Goal: Task Accomplishment & Management: Manage account settings

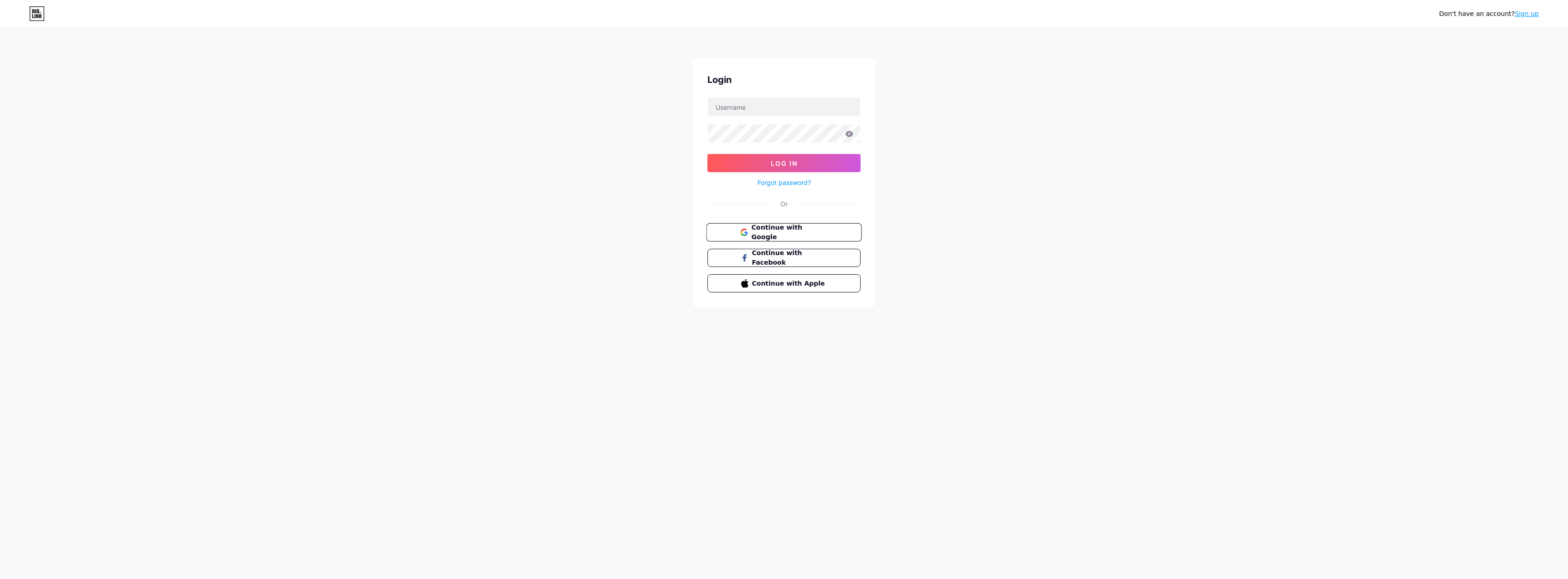
click at [768, 229] on span "Continue with Google" at bounding box center [789, 232] width 76 height 19
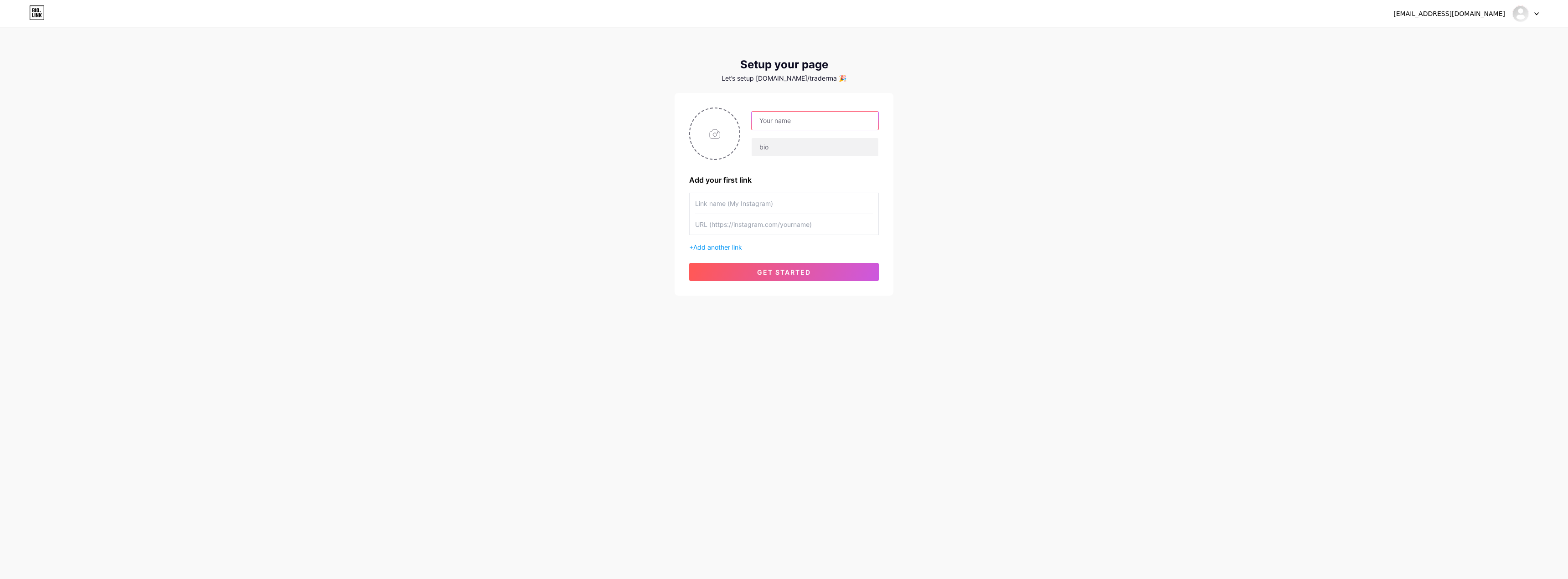
click at [796, 119] on input "text" at bounding box center [815, 120] width 127 height 18
type input "Manish Bimal"
type input "Sebi Registered Research Analyst"
click at [990, 189] on div "wearetradermandi@gmail.com Dashboard Logout Setup your page Let’s setup bio.lin…" at bounding box center [784, 162] width 1568 height 325
click at [818, 202] on input "text" at bounding box center [784, 204] width 178 height 21
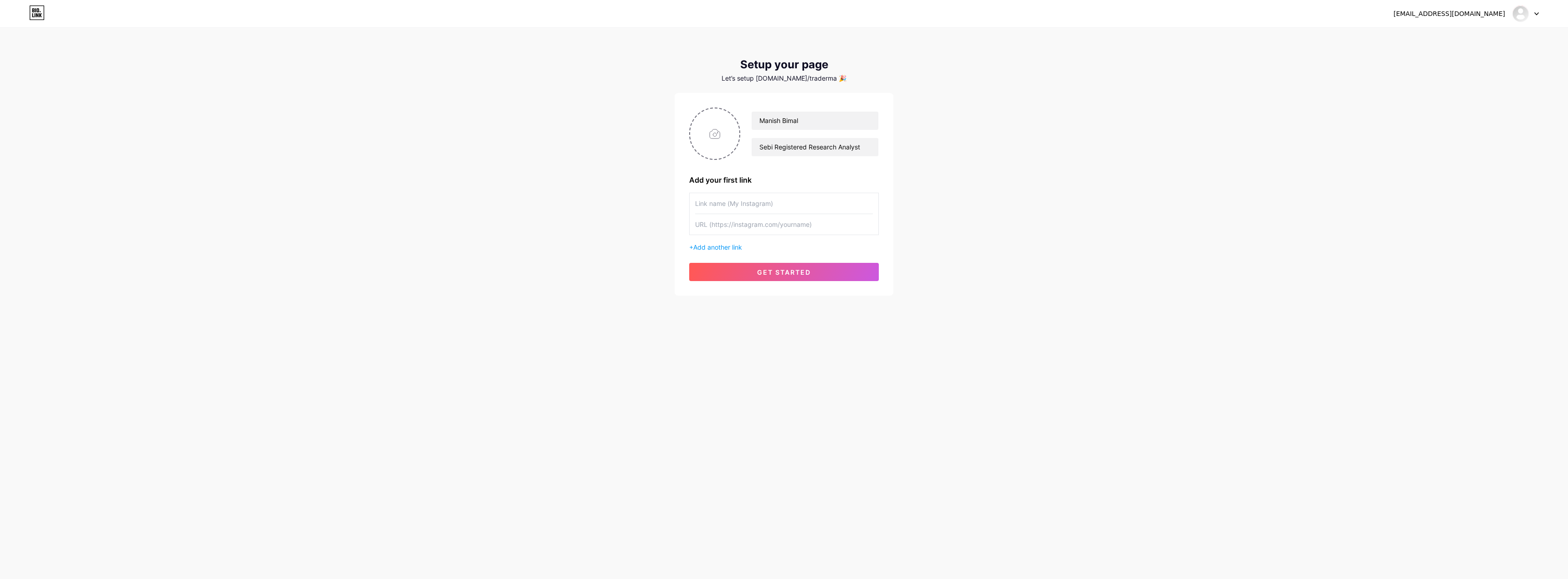
click at [793, 206] on input "text" at bounding box center [784, 204] width 178 height 21
type input "Telegram Community"
click at [990, 231] on div "wearetradermandi@gmail.com Dashboard Logout Setup your page Let’s setup bio.lin…" at bounding box center [784, 162] width 1568 height 325
click at [751, 215] on input "text" at bounding box center [784, 224] width 178 height 21
click at [748, 227] on input "text" at bounding box center [784, 224] width 178 height 21
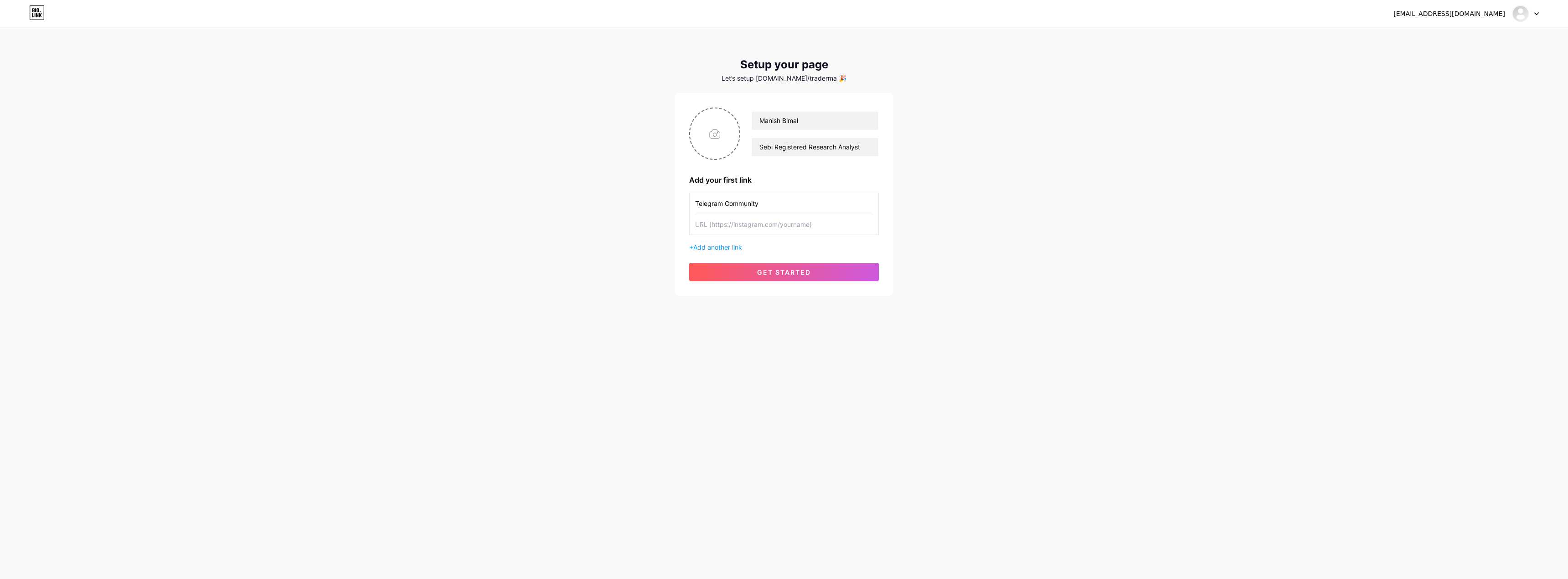
paste input "[URL][DOMAIN_NAME]"
type input "[URL][DOMAIN_NAME]"
click at [994, 262] on div "wearetradermandi@gmail.com Dashboard Logout Setup your page Let’s setup bio.lin…" at bounding box center [784, 162] width 1568 height 325
click at [730, 242] on div "+ Add another link" at bounding box center [784, 247] width 190 height 10
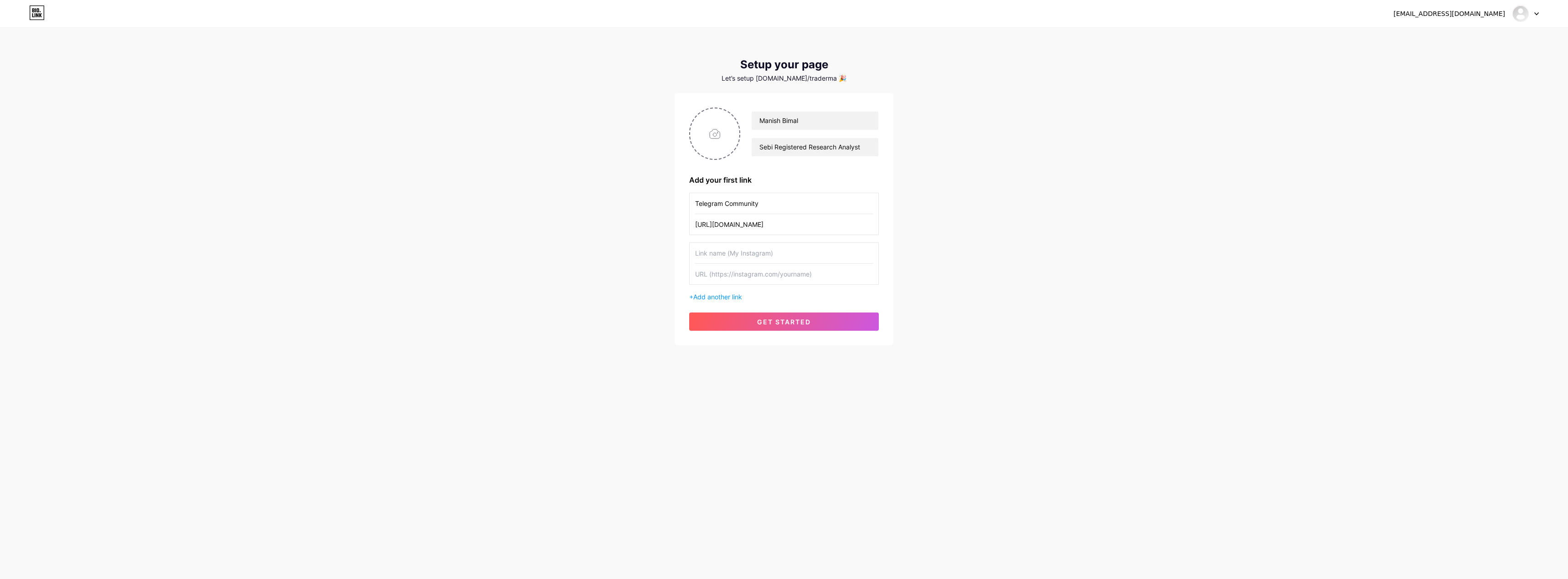
click at [741, 256] on input "text" at bounding box center [784, 253] width 178 height 21
type input "Youtube Channel"
click at [1054, 328] on div "wearetradermandi@gmail.com Dashboard Logout Setup your page Let’s setup bio.lin…" at bounding box center [784, 187] width 1568 height 375
click at [747, 275] on input "text" at bounding box center [784, 274] width 178 height 21
click at [975, 223] on div "wearetradermandi@gmail.com Dashboard Logout Setup your page Let’s setup bio.lin…" at bounding box center [784, 187] width 1568 height 375
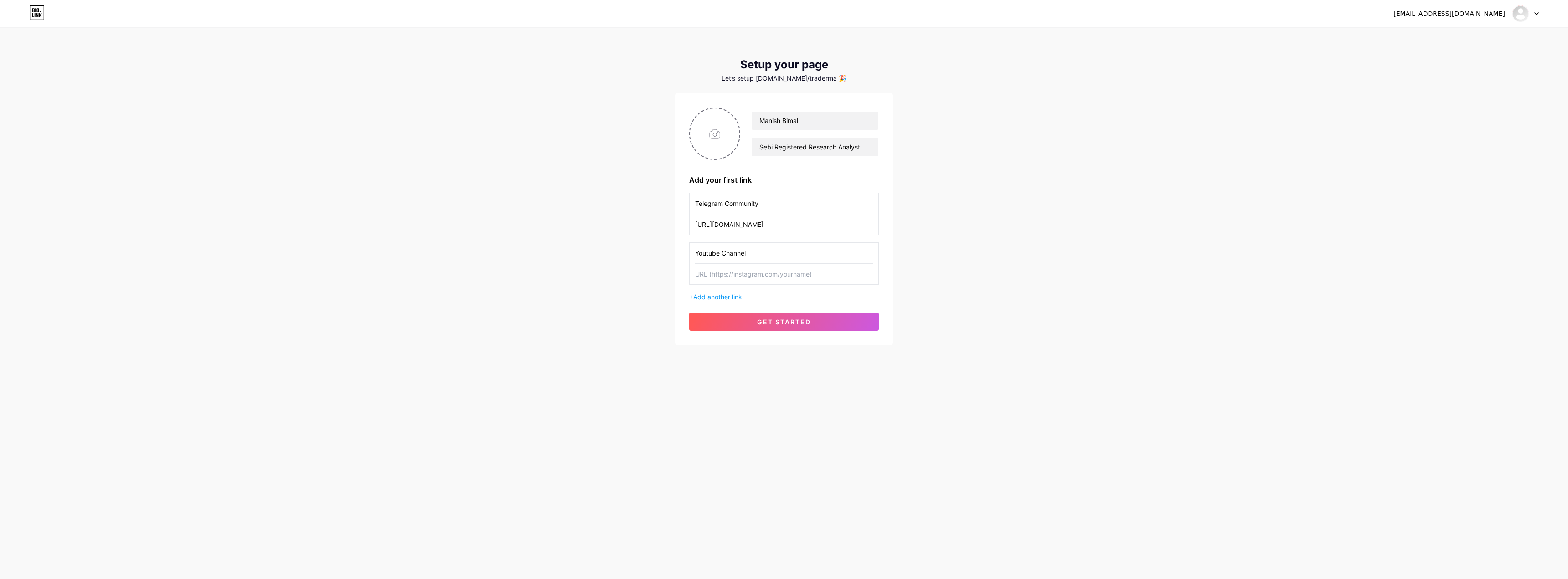
click at [1113, 124] on div "wearetradermandi@gmail.com Dashboard Logout Setup your page Let’s setup bio.lin…" at bounding box center [784, 187] width 1568 height 375
click at [1523, 10] on img at bounding box center [1521, 13] width 15 height 15
click at [1446, 59] on li "Logout" at bounding box center [1482, 62] width 113 height 24
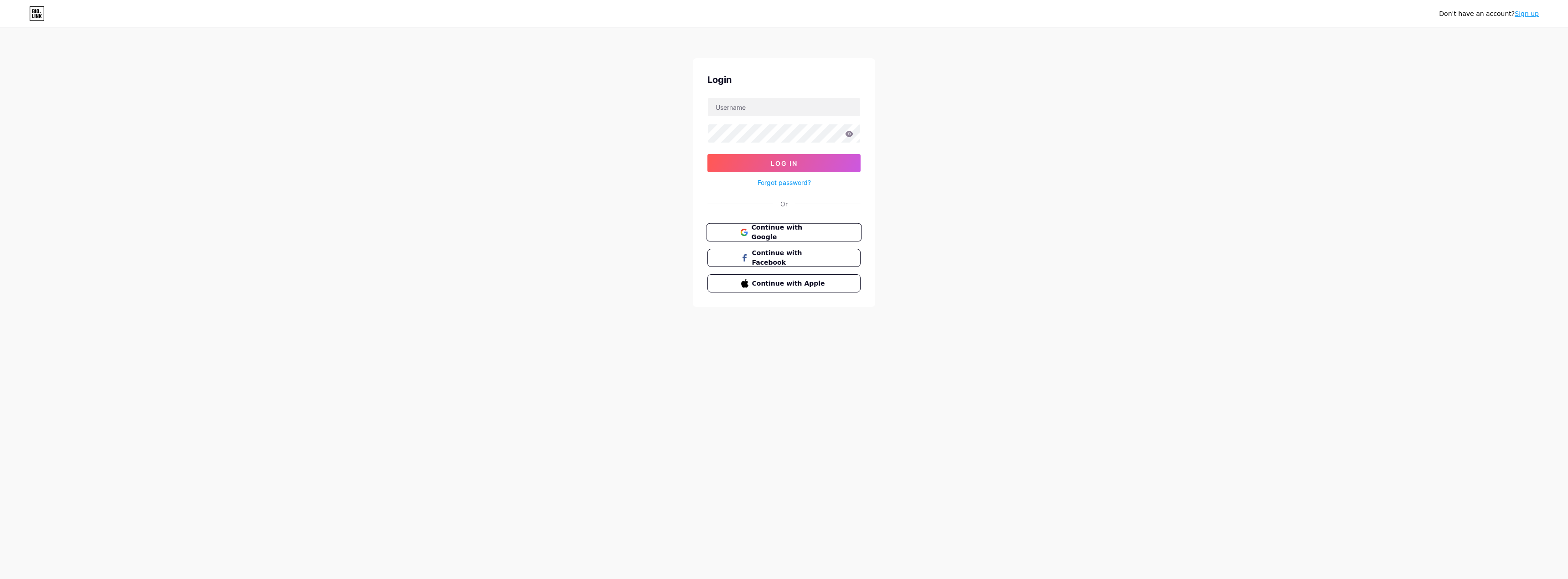
click at [807, 234] on span "Continue with Google" at bounding box center [789, 232] width 76 height 19
click at [800, 238] on button "Continue with Google" at bounding box center [783, 232] width 155 height 19
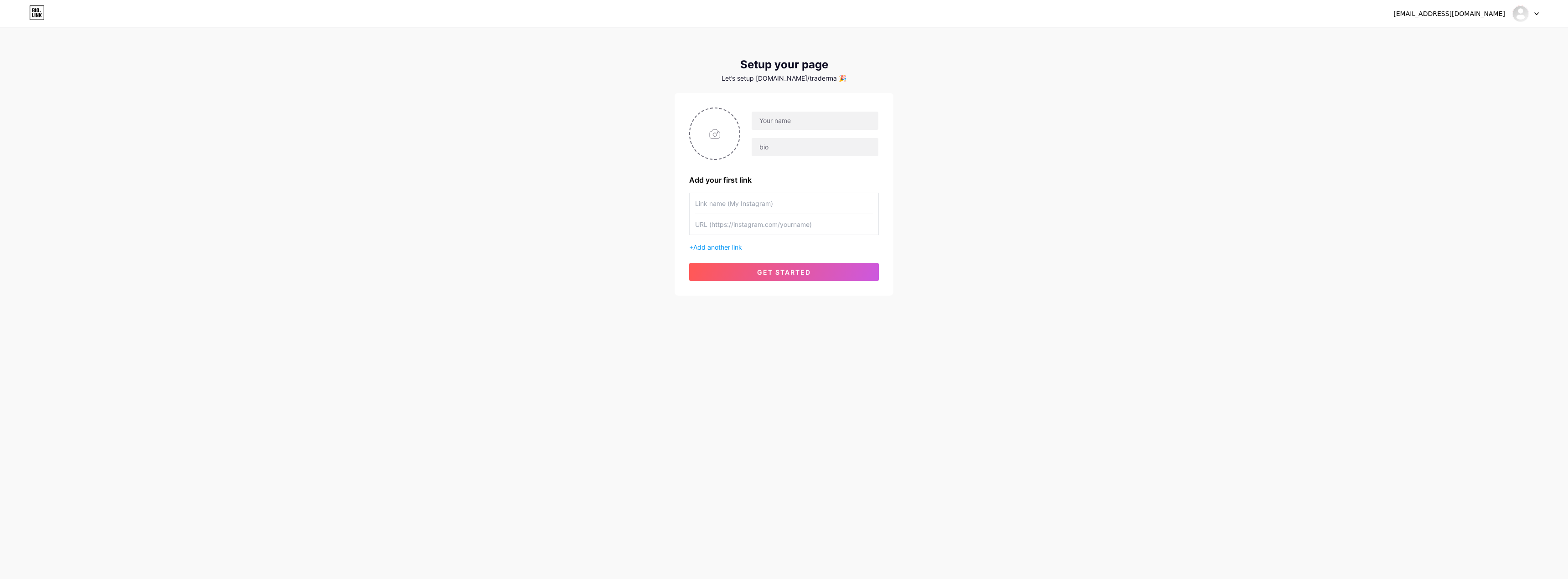
click at [1015, 205] on div "[EMAIL_ADDRESS][DOMAIN_NAME] Dashboard Logout Setup your page Let’s setup [DOMA…" at bounding box center [784, 162] width 1568 height 325
click at [799, 122] on input "text" at bounding box center [815, 120] width 127 height 18
click at [816, 77] on div "Let’s setup [DOMAIN_NAME]/traderma 🎉" at bounding box center [783, 78] width 219 height 7
click at [815, 114] on input "text" at bounding box center [815, 120] width 127 height 18
click at [1000, 188] on div "[EMAIL_ADDRESS][DOMAIN_NAME] Dashboard Logout Setup your page Let’s setup [DOMA…" at bounding box center [784, 162] width 1568 height 325
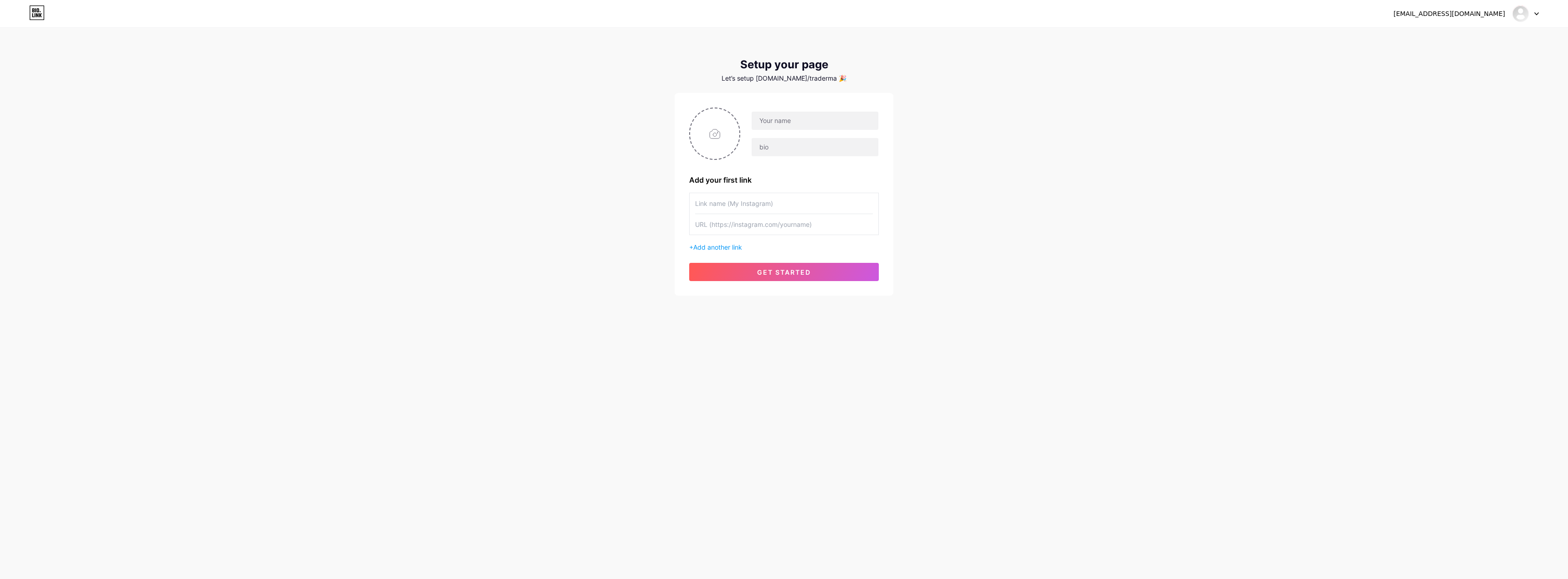
click at [819, 80] on div "Let’s setup [DOMAIN_NAME]/traderma 🎉" at bounding box center [783, 78] width 219 height 7
click at [793, 119] on input "text" at bounding box center [815, 120] width 127 height 18
click at [777, 120] on input "text" at bounding box center [815, 120] width 127 height 18
click at [777, 120] on input "[PERSON_NAME]" at bounding box center [815, 120] width 127 height 18
type input "Manish Bimal"
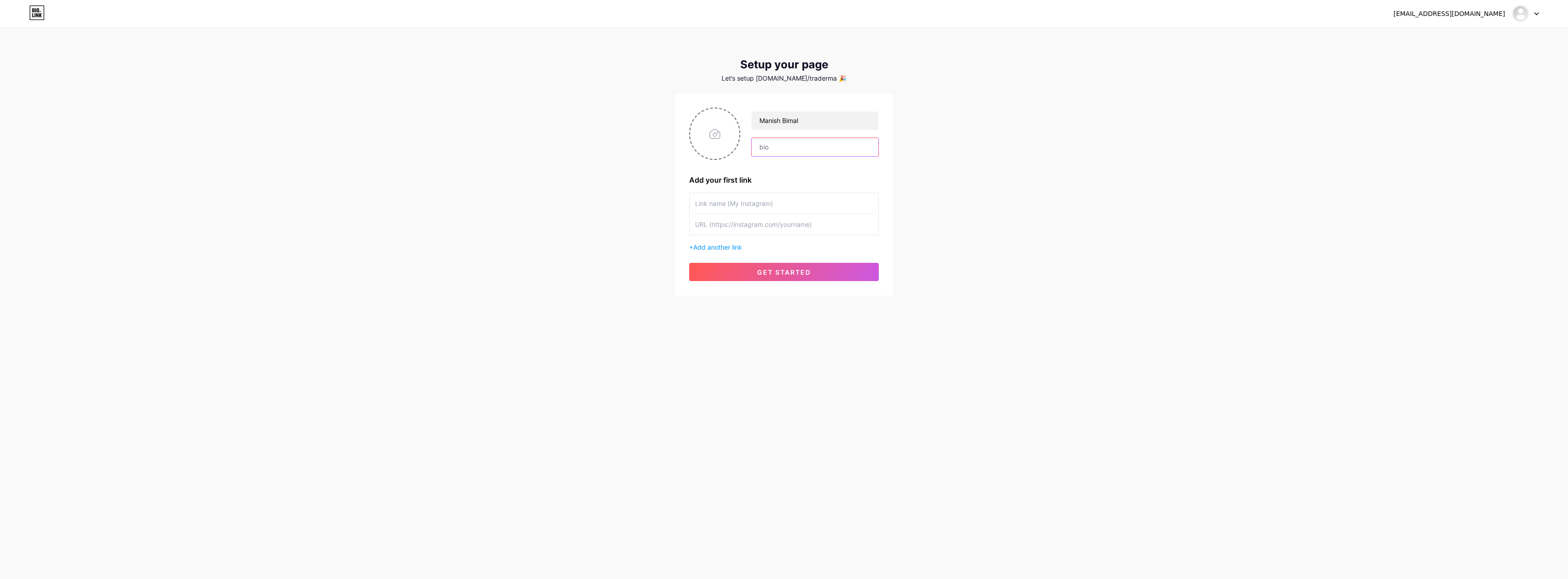
click at [827, 148] on input "text" at bounding box center [815, 147] width 127 height 18
type input "Sebi Registered Research Analyst"
click at [768, 201] on input "text" at bounding box center [784, 204] width 178 height 21
click at [819, 207] on input "text" at bounding box center [784, 204] width 178 height 21
click at [696, 204] on input "Telegram Community" at bounding box center [784, 204] width 178 height 21
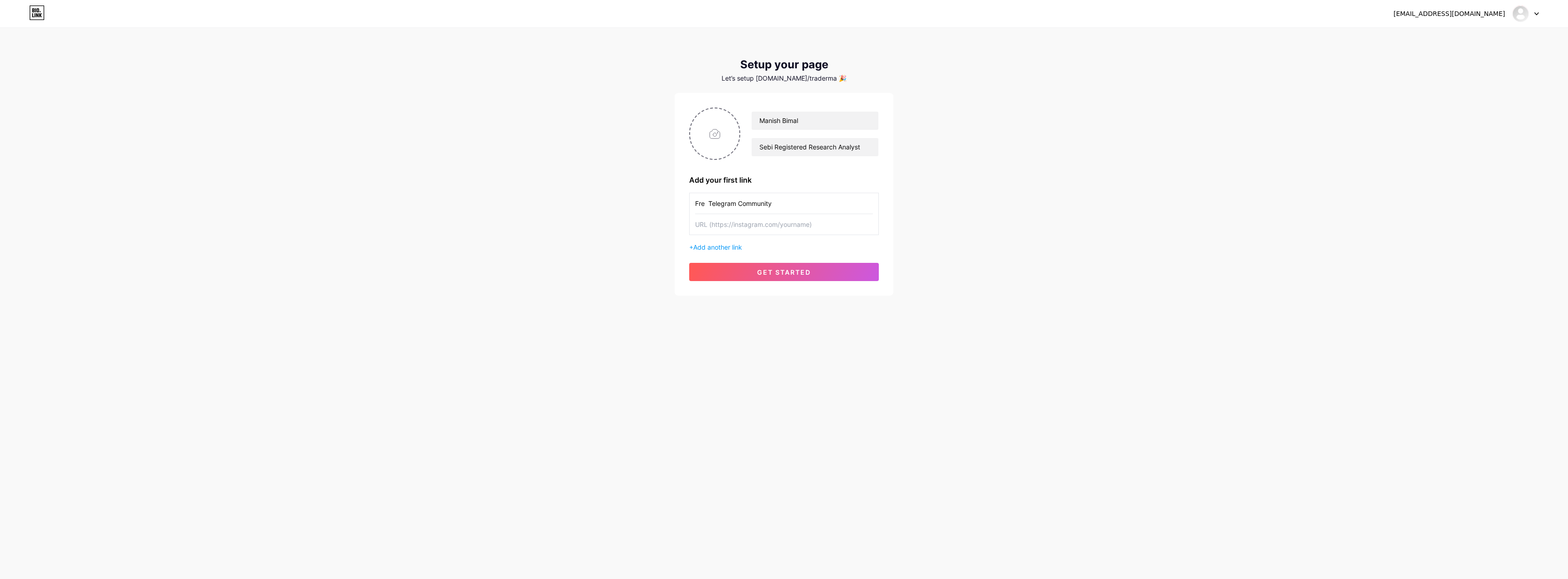
click at [704, 202] on input "Fre Telegram Community" at bounding box center [784, 204] width 178 height 21
type input "Free Telegram Community"
click at [754, 224] on input "text" at bounding box center [784, 224] width 178 height 21
paste input "[URL][DOMAIN_NAME]"
click at [830, 227] on input "[URL][DOMAIN_NAME]" at bounding box center [784, 224] width 178 height 21
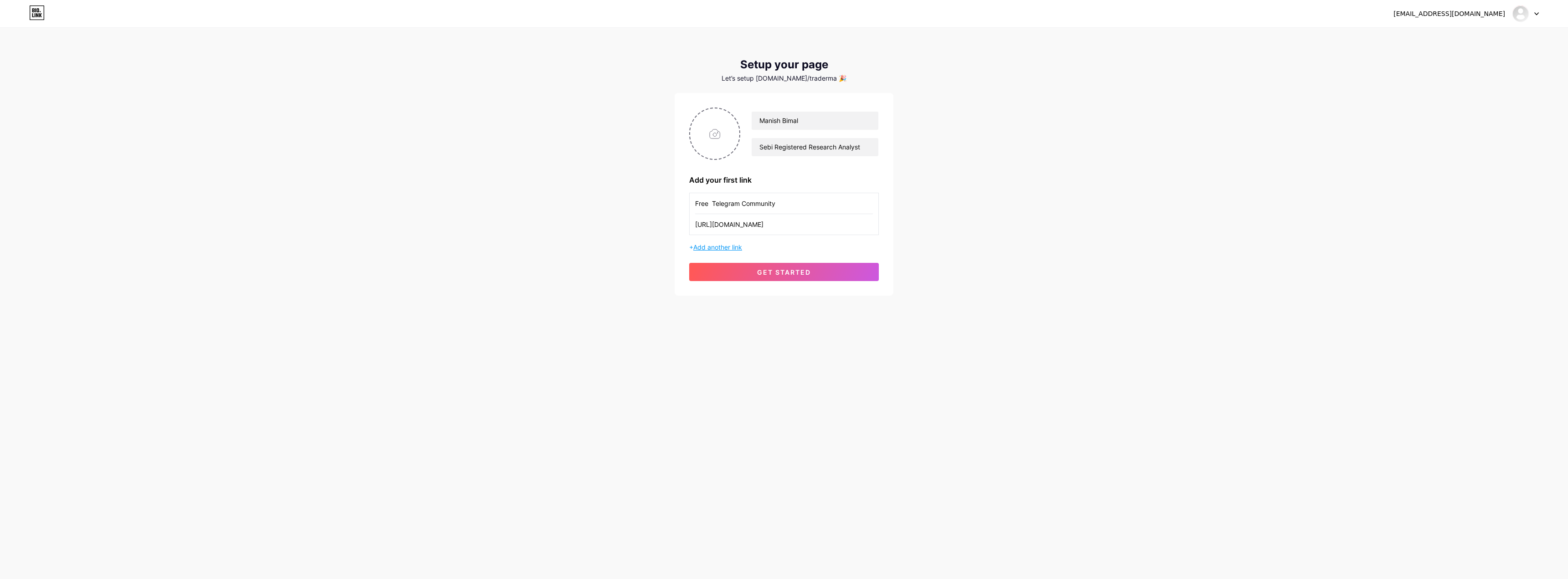
type input "[URL][DOMAIN_NAME]"
click at [741, 246] on span "Add another link" at bounding box center [718, 247] width 49 height 8
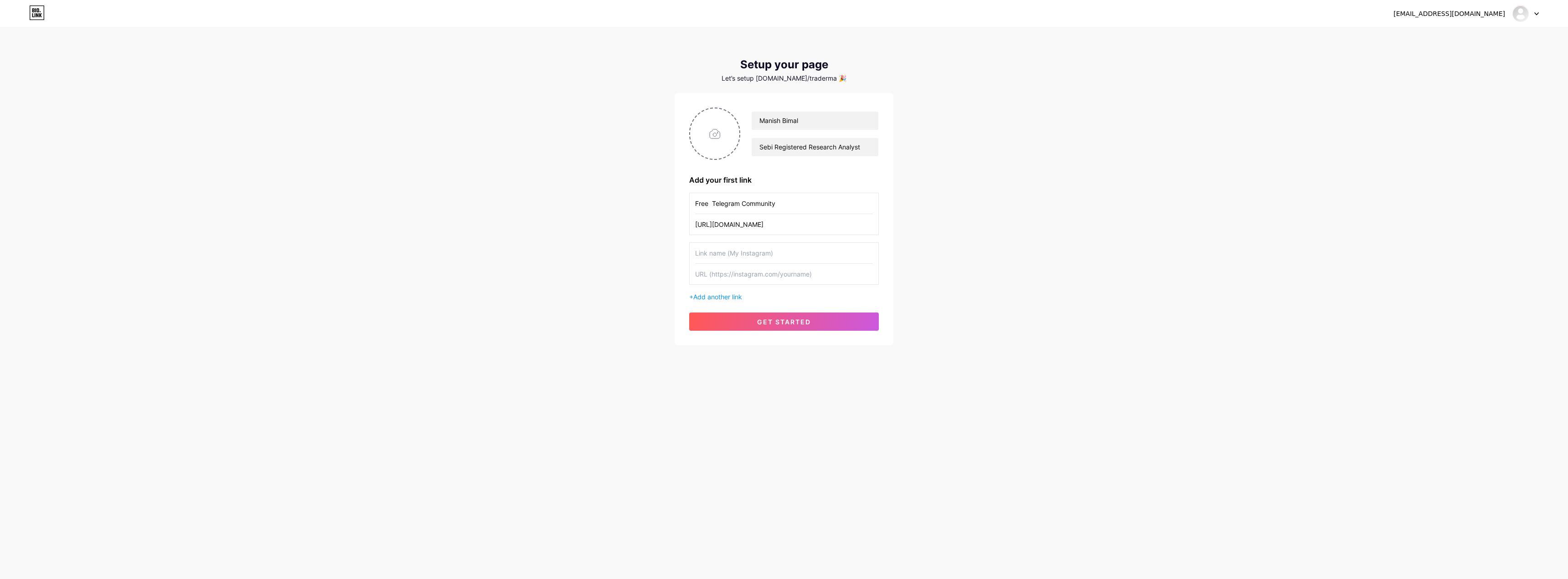
click at [773, 251] on input "text" at bounding box center [784, 253] width 178 height 21
type input "Youtube Channel"
click at [814, 269] on input "text" at bounding box center [784, 274] width 178 height 21
paste input "[URL][DOMAIN_NAME]"
type input "[URL][DOMAIN_NAME]"
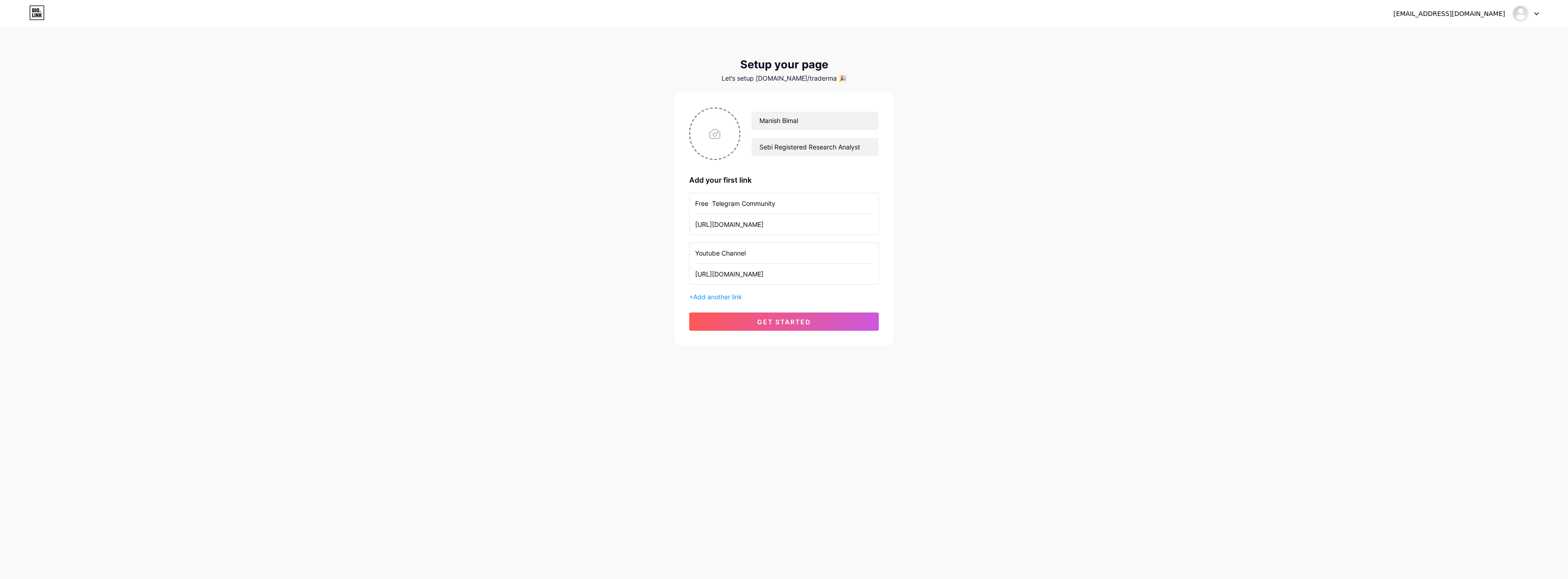
click at [800, 401] on div "[EMAIL_ADDRESS][DOMAIN_NAME] Dashboard Logout Setup your page Let’s setup [DOMA…" at bounding box center [784, 290] width 1568 height 579
click at [714, 137] on input "file" at bounding box center [715, 133] width 49 height 50
type input "C:\fakepath\Untitled design (1).png"
click at [792, 322] on span "get started" at bounding box center [784, 322] width 54 height 8
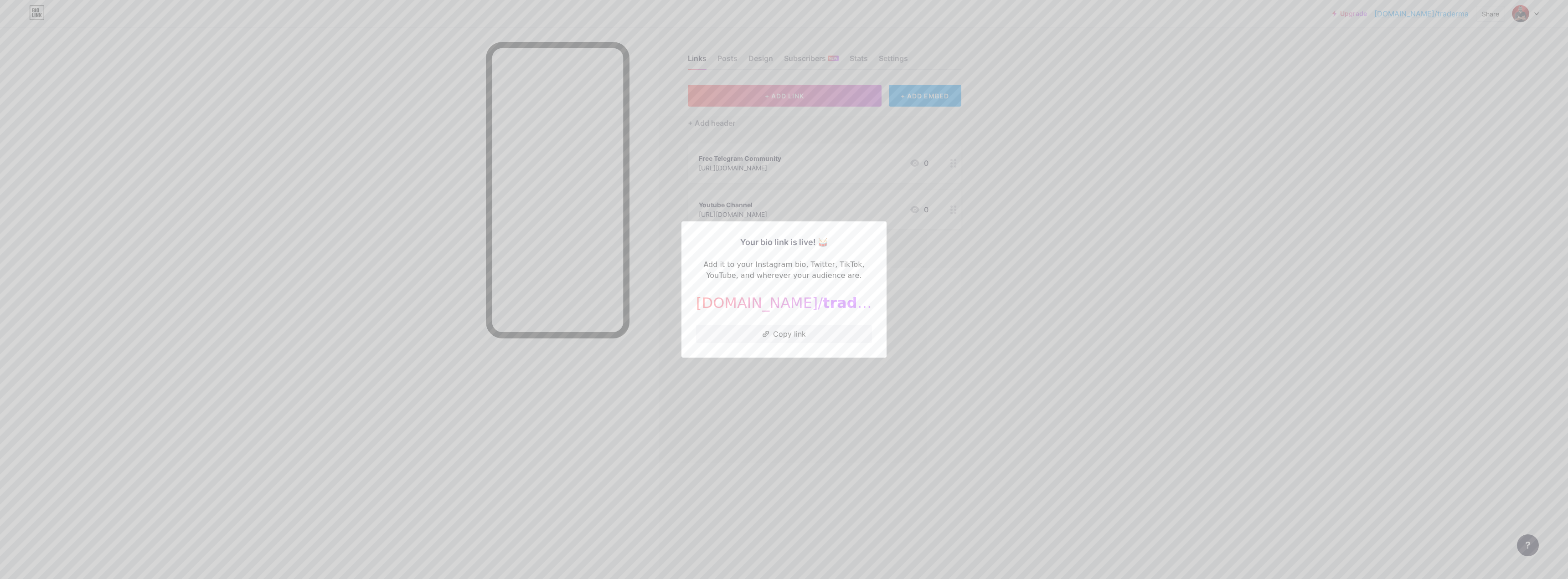
click at [823, 305] on span "traderma" at bounding box center [861, 303] width 77 height 17
drag, startPoint x: 852, startPoint y: 305, endPoint x: 720, endPoint y: 301, distance: 132.1
click at [720, 301] on div "[DOMAIN_NAME]/ traderma" at bounding box center [783, 303] width 176 height 22
click at [793, 280] on div "Add it to your Instagram bio, Twitter, TikTok, YouTube, and wherever your audie…" at bounding box center [783, 270] width 176 height 22
drag, startPoint x: 738, startPoint y: 239, endPoint x: 872, endPoint y: 237, distance: 134.0
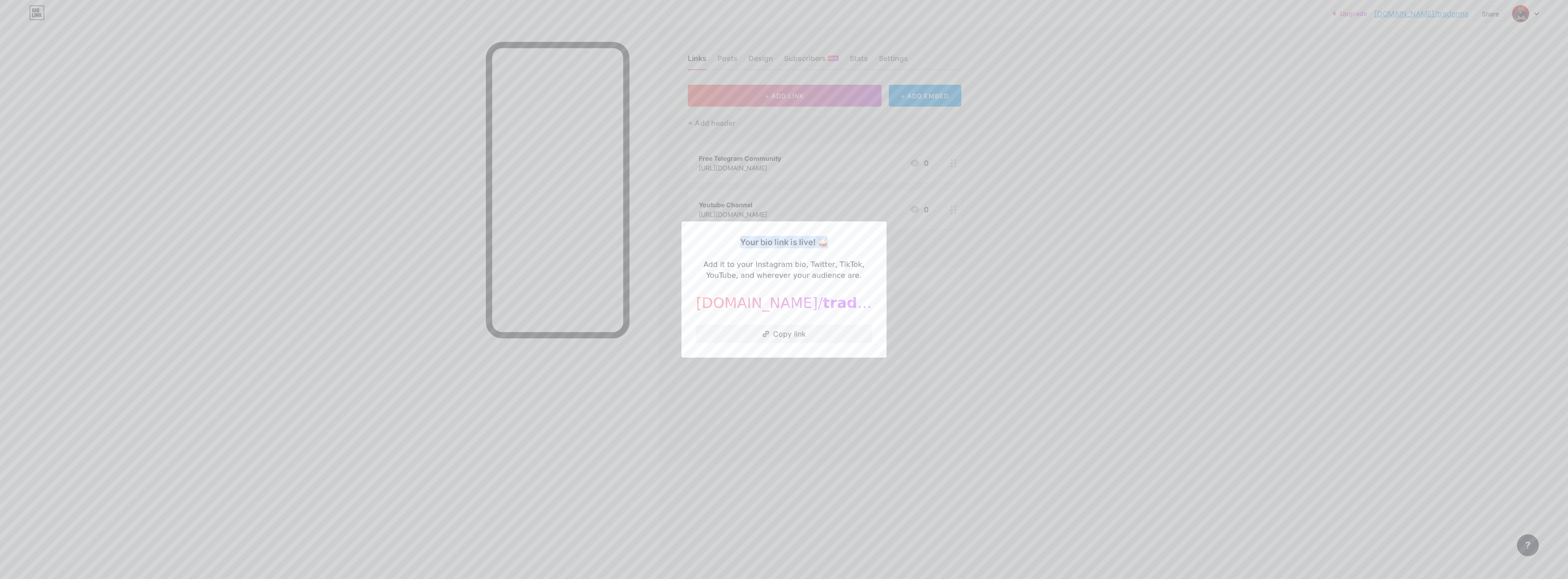
click at [867, 237] on div "Your bio link is live! 🥁" at bounding box center [783, 242] width 176 height 12
click at [845, 248] on div "Your bio link is live! 🥁" at bounding box center [783, 242] width 176 height 12
click at [823, 294] on span "traderma" at bounding box center [861, 303] width 77 height 17
click at [949, 359] on div at bounding box center [784, 290] width 1568 height 579
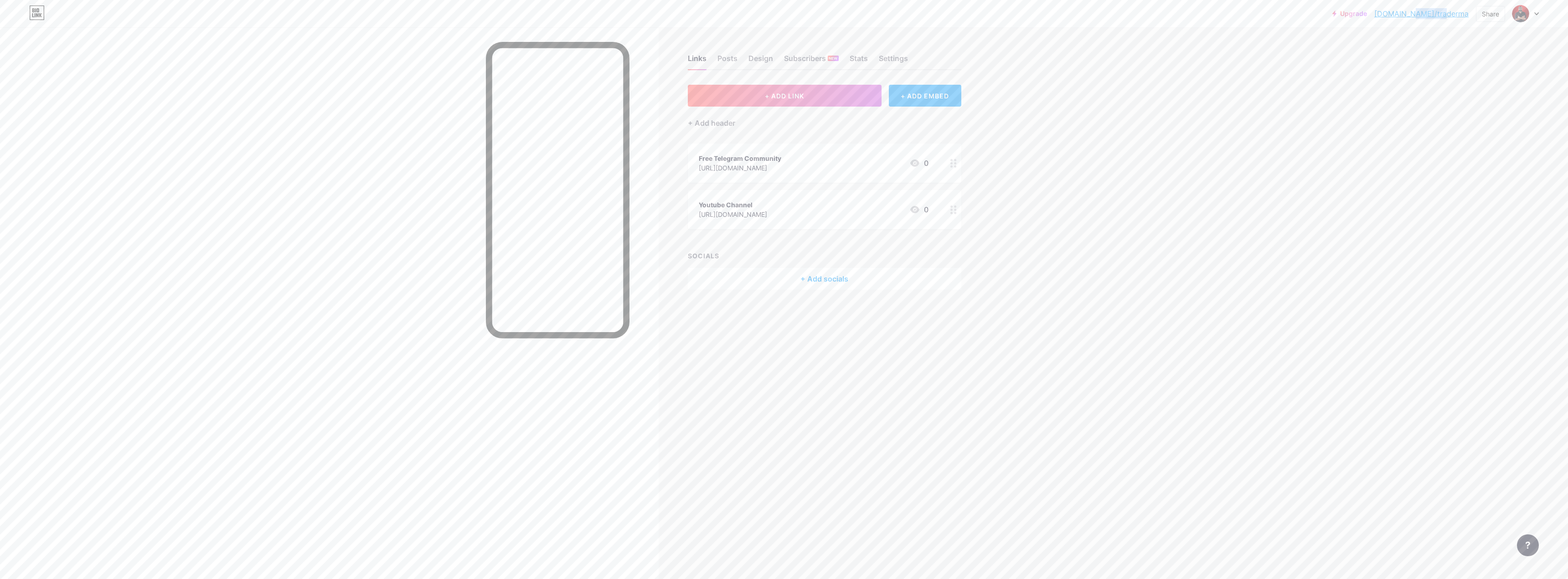
drag, startPoint x: 1469, startPoint y: 12, endPoint x: 1437, endPoint y: 17, distance: 32.4
click at [1437, 17] on div "Upgrade [DOMAIN_NAME]/trader... [DOMAIN_NAME]/traderma Share Switch accounts Ma…" at bounding box center [1435, 13] width 206 height 16
click at [1337, 165] on div "Upgrade [DOMAIN_NAME]/trader... [DOMAIN_NAME]/traderma Share Switch accounts Ma…" at bounding box center [784, 290] width 1568 height 579
click at [1063, 193] on div "Upgrade [DOMAIN_NAME]/trader... [DOMAIN_NAME]/traderma Share Switch accounts Ma…" at bounding box center [784, 290] width 1568 height 579
click at [1043, 336] on div "Upgrade [DOMAIN_NAME]/trader... [DOMAIN_NAME]/traderma Share Switch accounts Ma…" at bounding box center [784, 290] width 1568 height 579
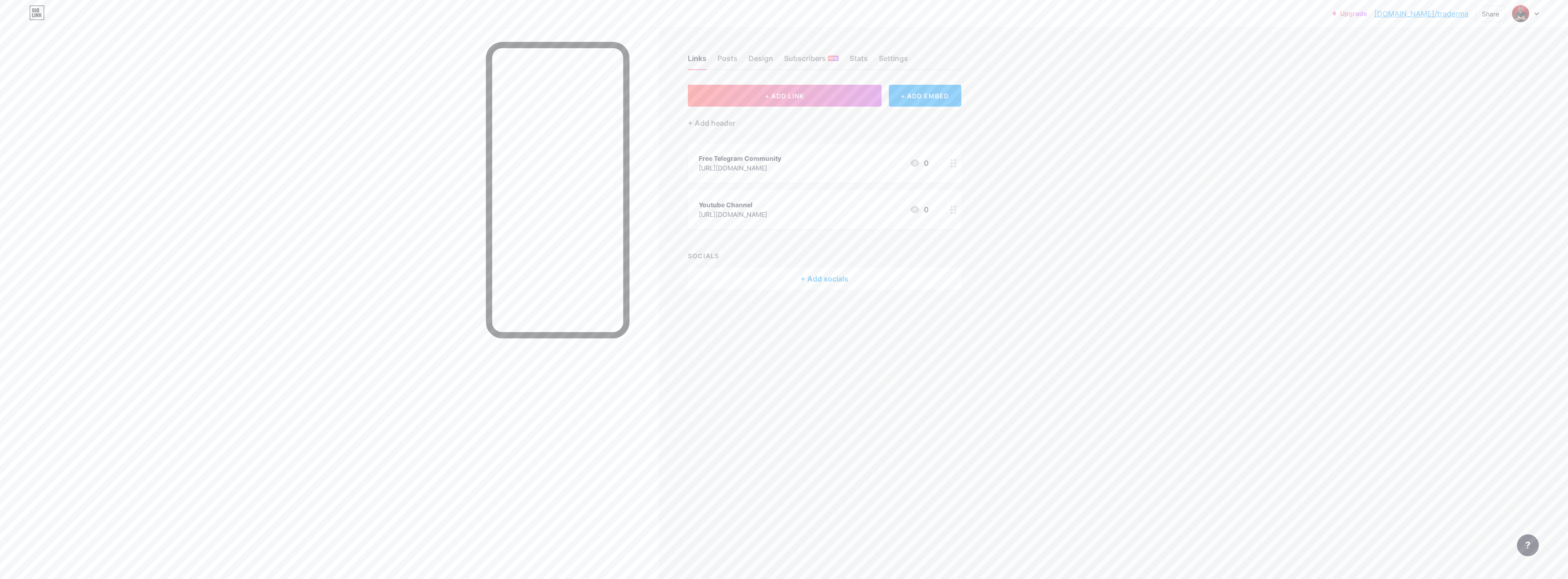
click at [959, 165] on div at bounding box center [953, 163] width 15 height 39
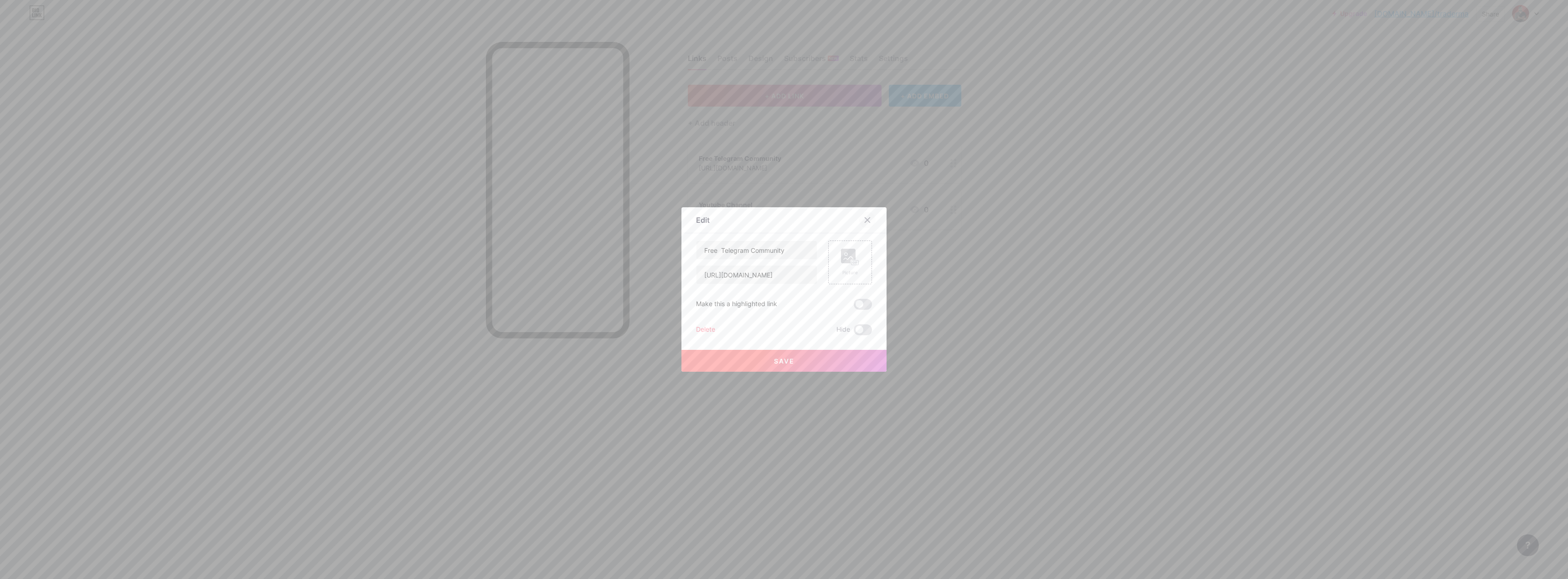
click at [867, 219] on icon at bounding box center [867, 220] width 7 height 7
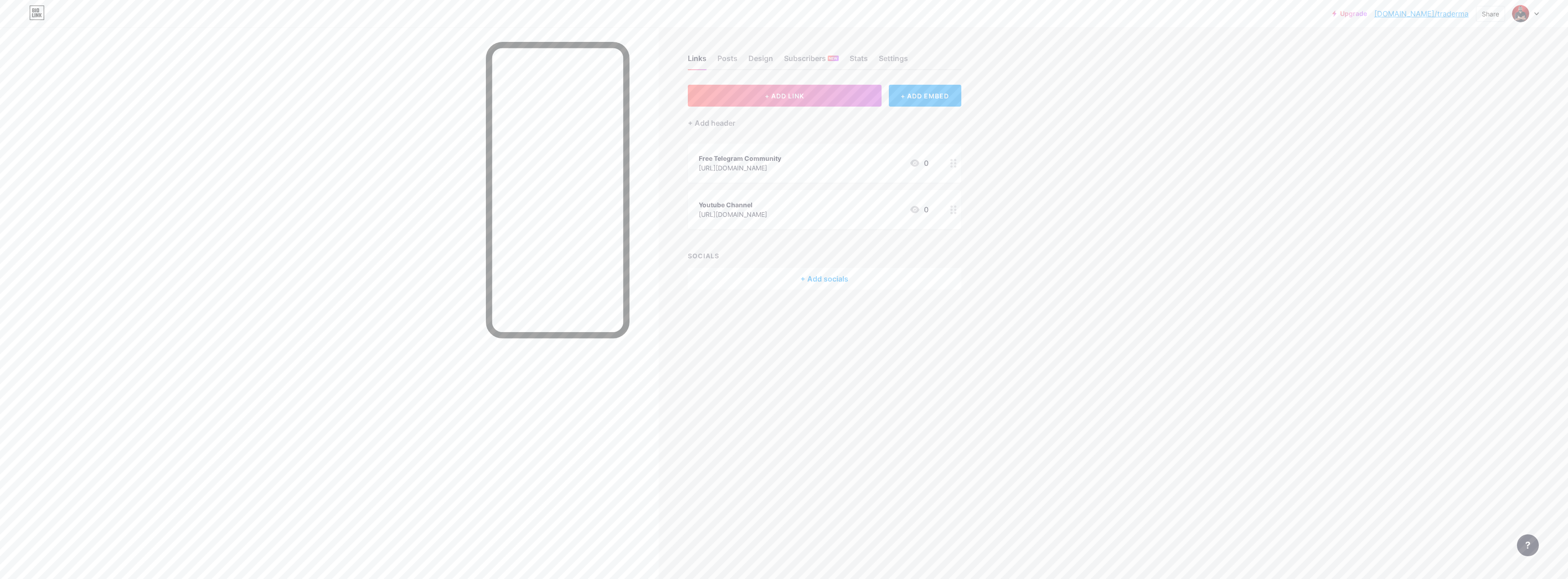
click at [1051, 304] on div "Upgrade [DOMAIN_NAME]/trader... [DOMAIN_NAME]/traderma Share Switch accounts Ma…" at bounding box center [784, 290] width 1568 height 579
click at [1048, 314] on div "Upgrade [DOMAIN_NAME]/trader... [DOMAIN_NAME]/traderma Share Switch accounts Ma…" at bounding box center [784, 290] width 1568 height 579
click at [1015, 300] on div "Upgrade [DOMAIN_NAME]/trader... [DOMAIN_NAME]/traderma Share Switch accounts Ma…" at bounding box center [784, 290] width 1568 height 579
click at [881, 351] on div "Links Posts Design Subscribers NEW Stats Settings + ADD LINK + ADD EMBED + Add …" at bounding box center [500, 290] width 999 height 579
click at [756, 55] on div "Design" at bounding box center [761, 61] width 24 height 16
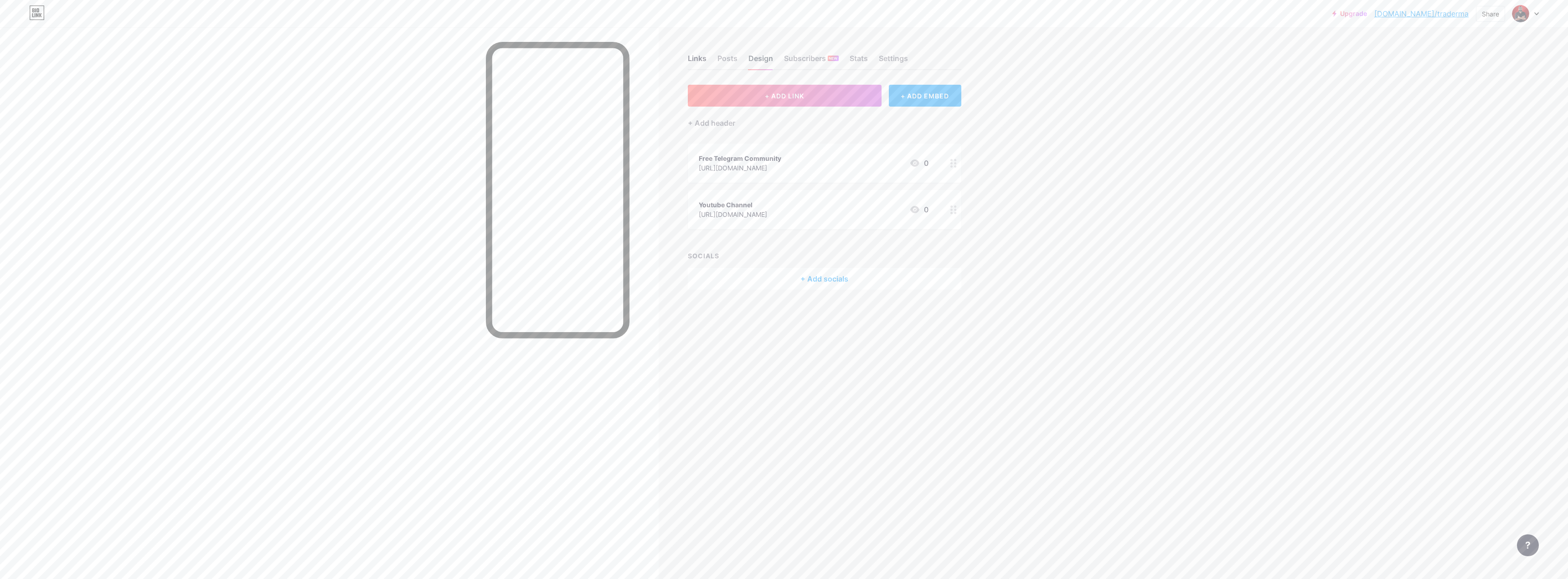
click at [759, 54] on div "Design" at bounding box center [761, 61] width 24 height 16
click at [732, 58] on div "Posts" at bounding box center [727, 61] width 20 height 16
click at [765, 62] on div "Design" at bounding box center [761, 61] width 24 height 16
click at [712, 124] on div "+ Add header" at bounding box center [712, 123] width 47 height 11
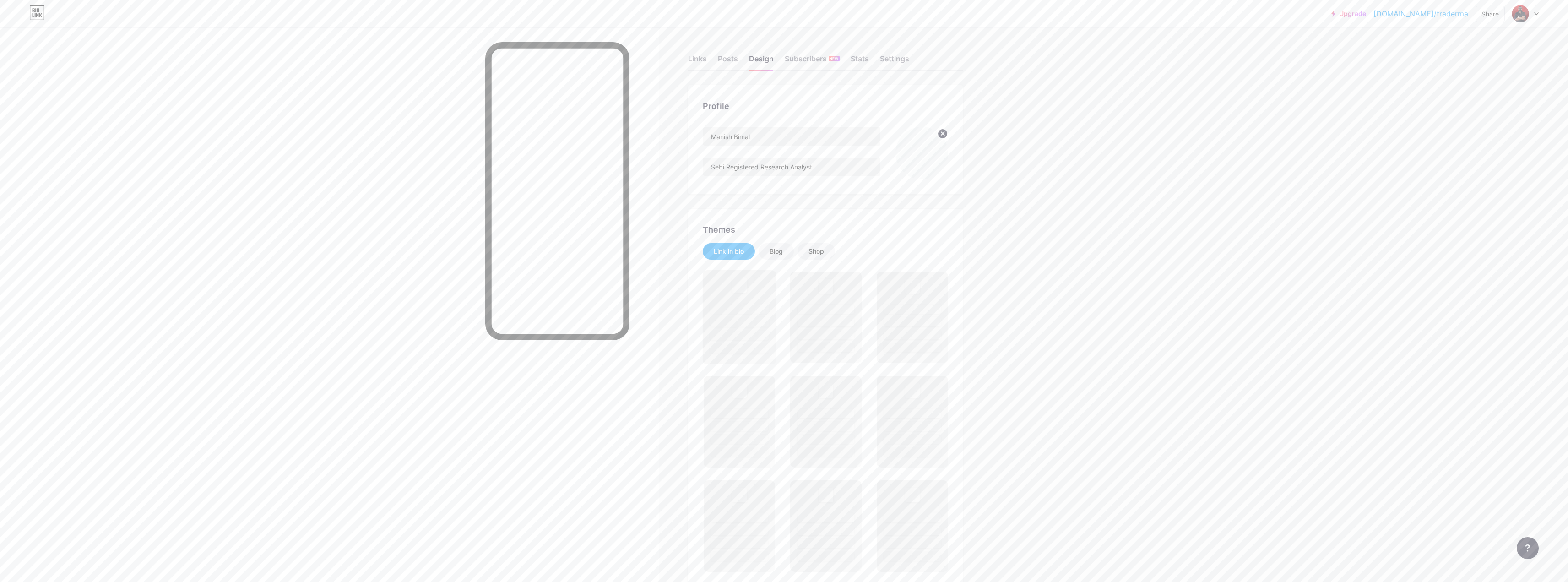
click at [773, 288] on div at bounding box center [739, 317] width 74 height 94
click at [1060, 218] on div "Upgrade [DOMAIN_NAME]/trader... [DOMAIN_NAME]/traderma Share Switch accounts Ma…" at bounding box center [784, 557] width 1568 height 1114
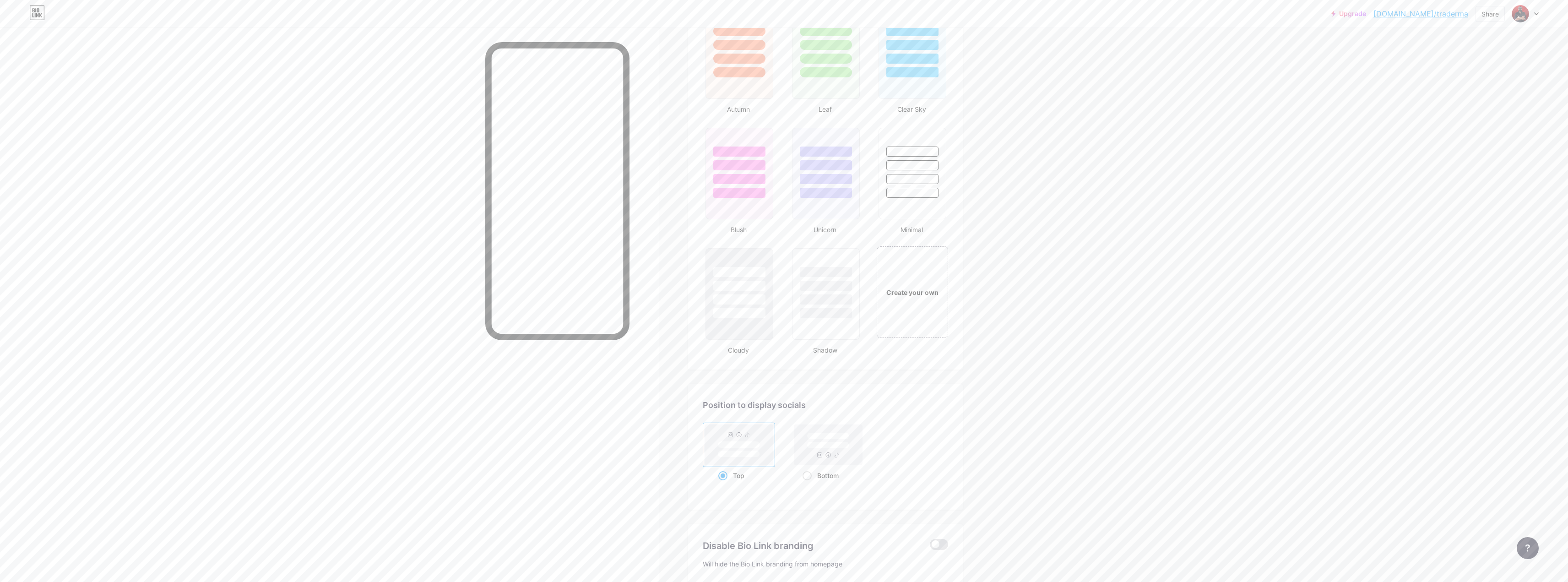
scroll to position [870, 0]
click at [825, 317] on div at bounding box center [826, 292] width 70 height 94
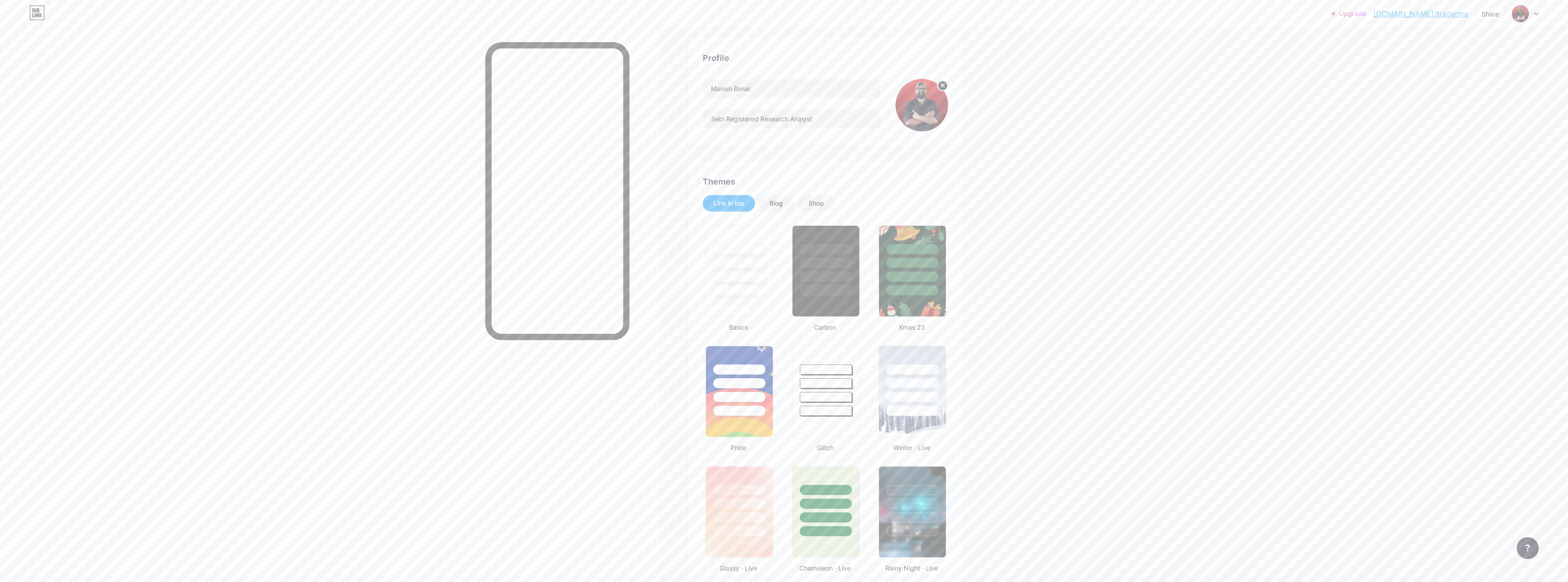
scroll to position [0, 0]
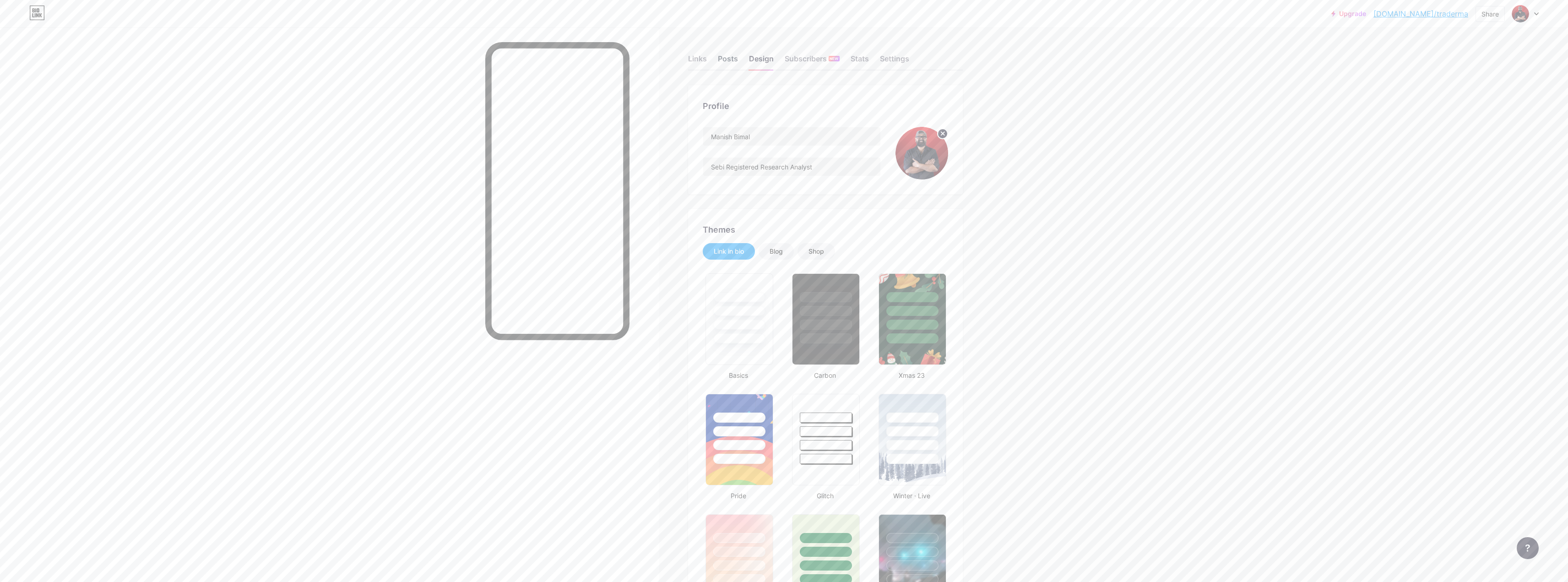
click at [734, 60] on div "Posts" at bounding box center [727, 61] width 20 height 17
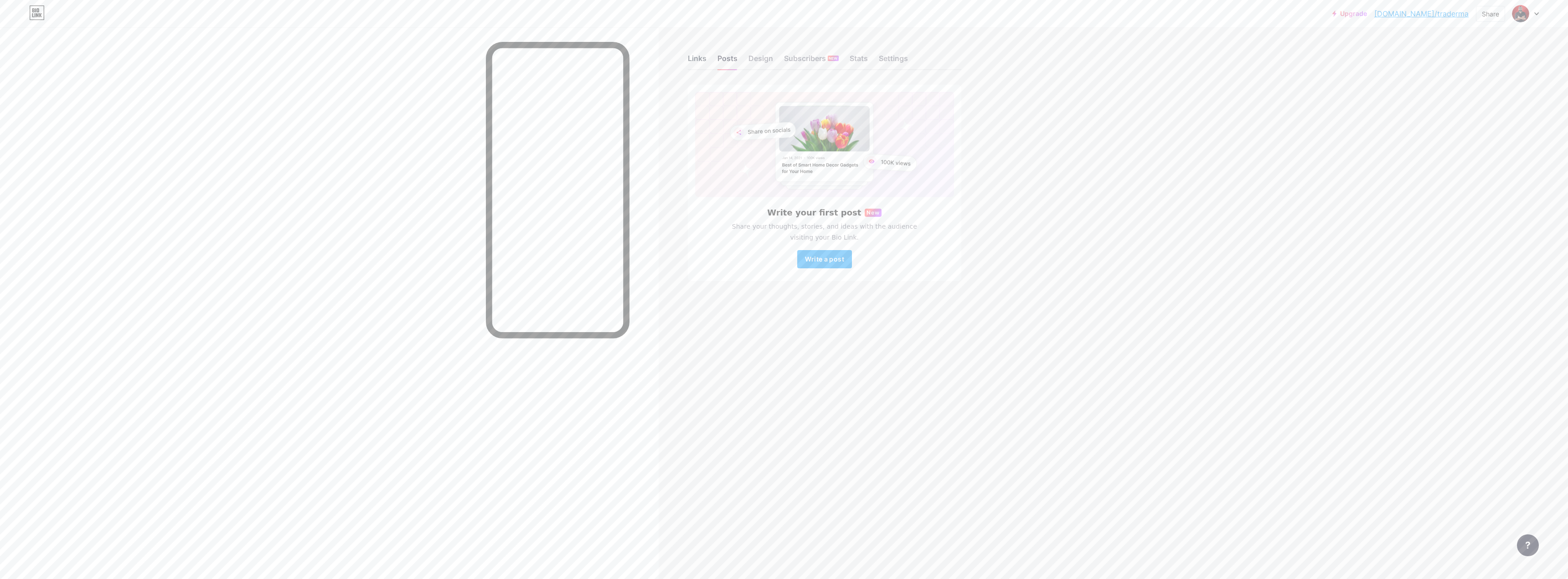
click at [692, 56] on div "Links" at bounding box center [697, 61] width 19 height 16
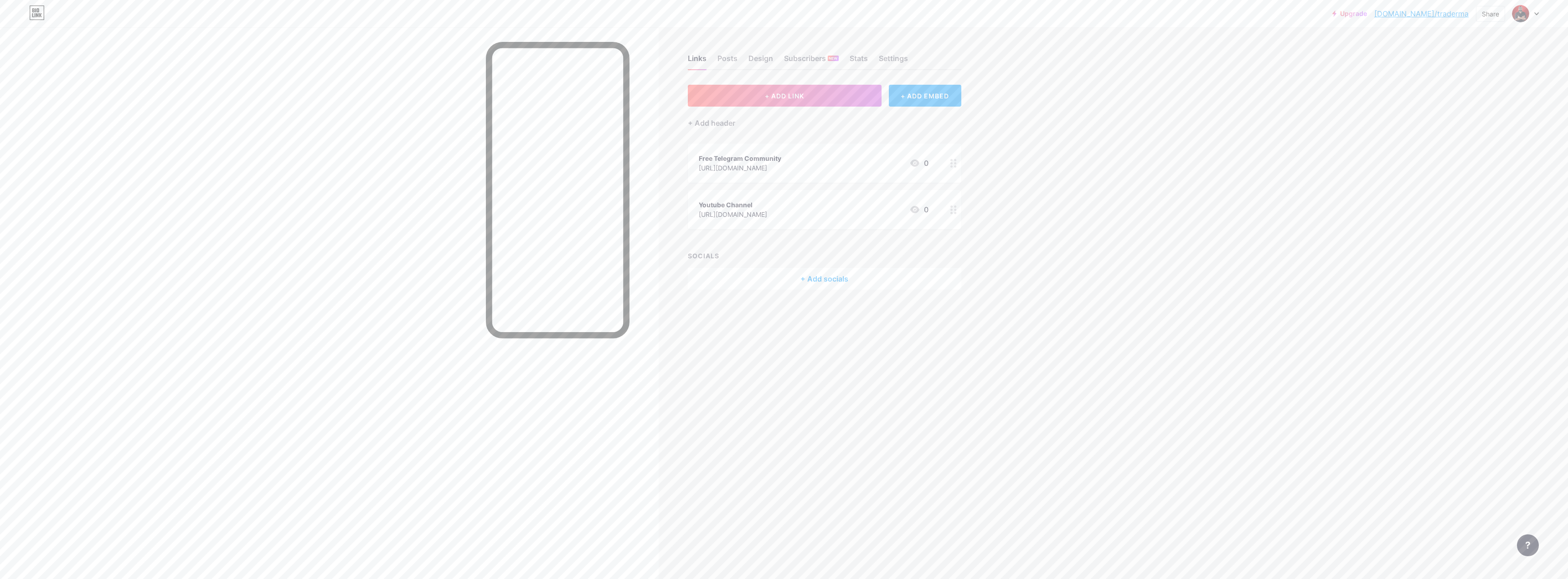
click at [1062, 442] on div "Upgrade [DOMAIN_NAME]/trader... [DOMAIN_NAME]/traderma Share Switch accounts Ma…" at bounding box center [784, 290] width 1568 height 579
click at [715, 122] on div "+ Add header" at bounding box center [712, 123] width 47 height 11
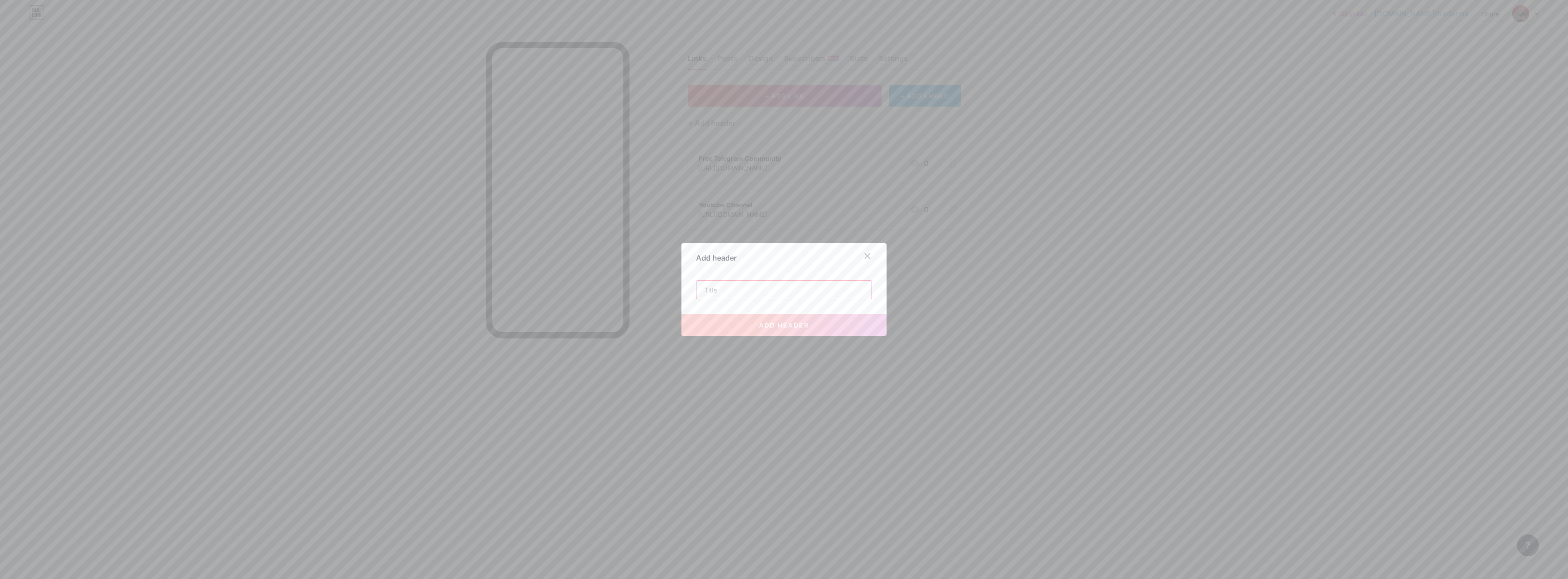
click at [755, 283] on input "text" at bounding box center [784, 290] width 175 height 18
click at [865, 255] on icon at bounding box center [867, 256] width 5 height 5
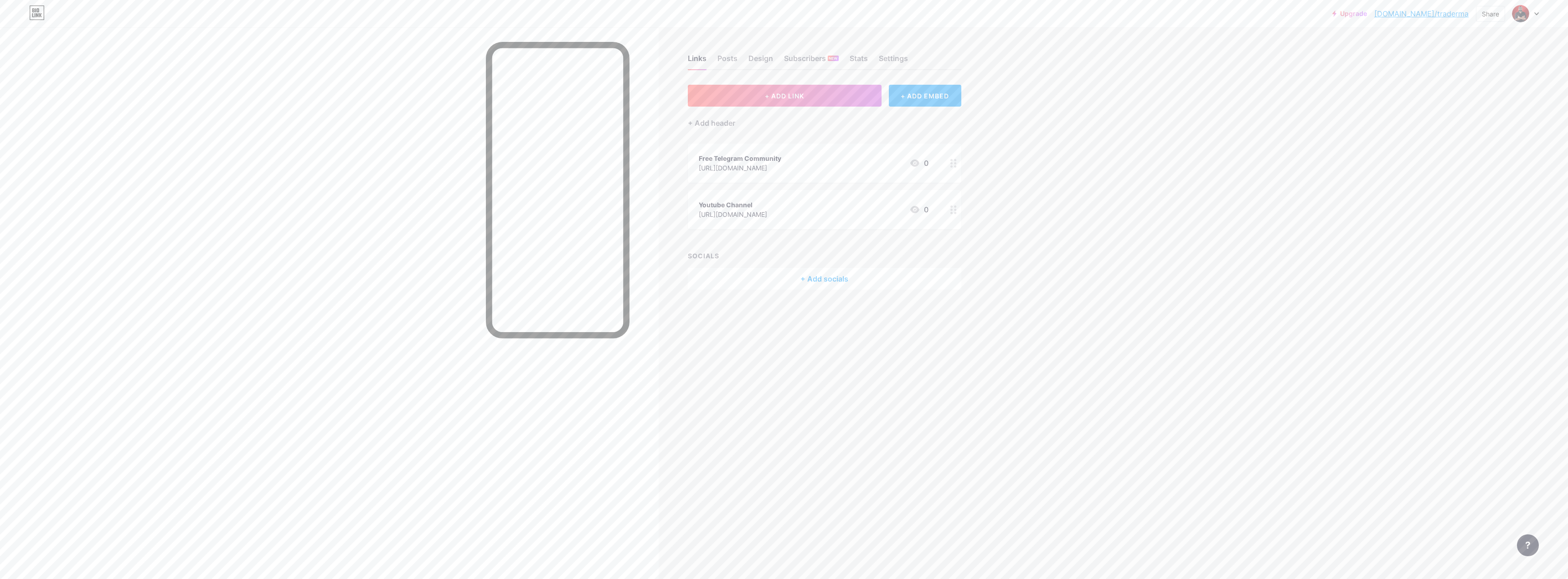
click at [1116, 234] on div "Upgrade [DOMAIN_NAME]/trader... [DOMAIN_NAME]/traderma Share Switch accounts Ma…" at bounding box center [784, 290] width 1568 height 579
click at [935, 391] on div "Links Posts Design Subscribers NEW Stats Settings + ADD LINK + ADD EMBED + Add …" at bounding box center [500, 290] width 999 height 579
click at [1461, 12] on link "[DOMAIN_NAME]/traderma" at bounding box center [1421, 13] width 94 height 11
click at [871, 164] on div "Free Telegram Community [URL][DOMAIN_NAME] 0" at bounding box center [813, 163] width 229 height 21
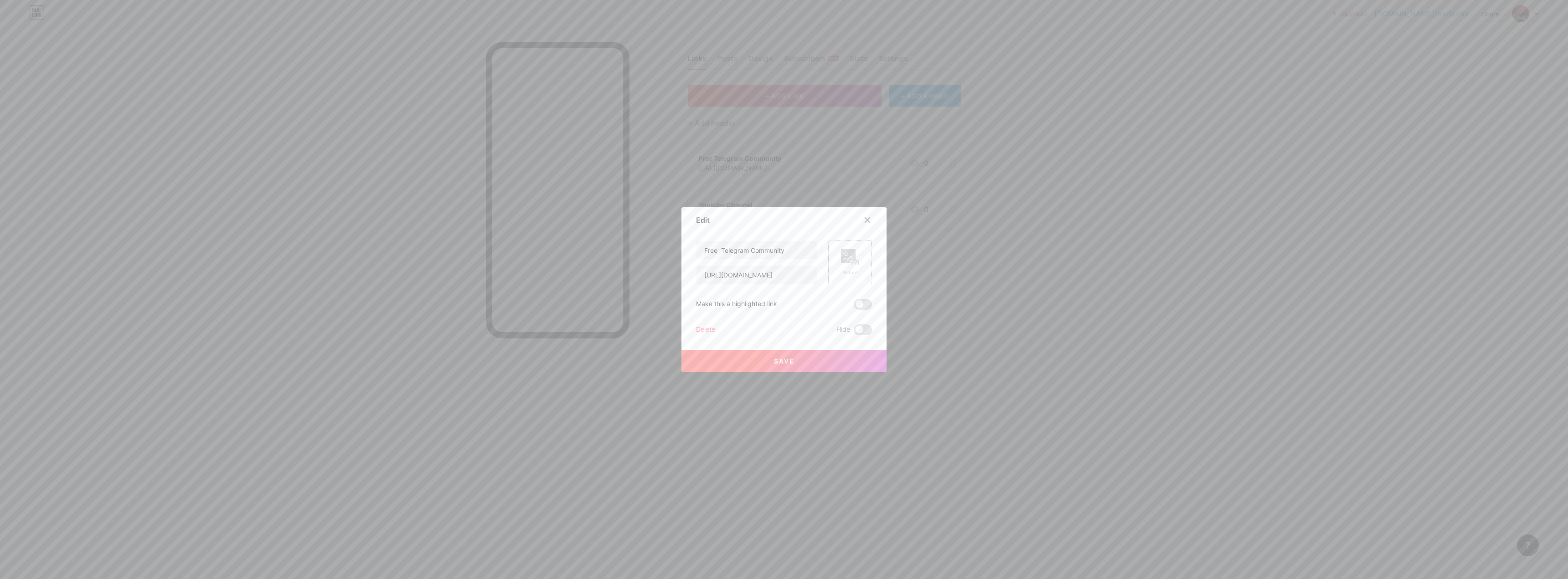
click at [847, 254] on rect at bounding box center [849, 256] width 15 height 15
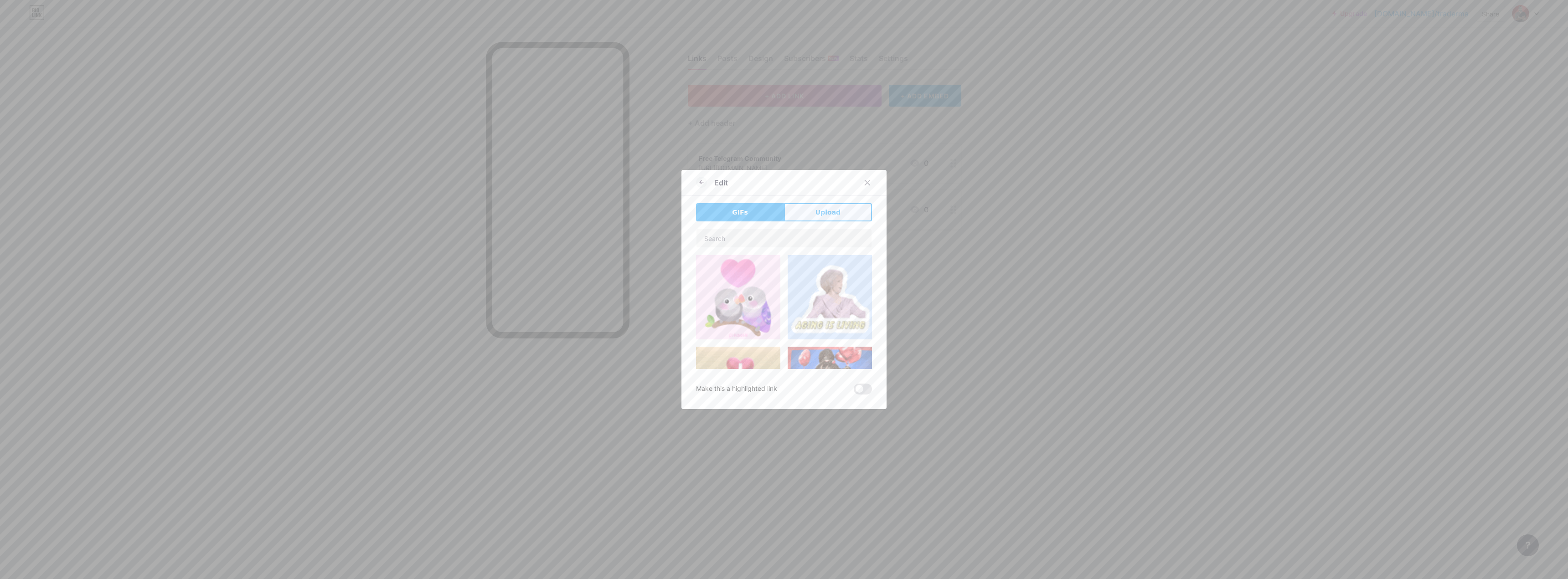
click at [806, 215] on button "Upload" at bounding box center [828, 212] width 88 height 18
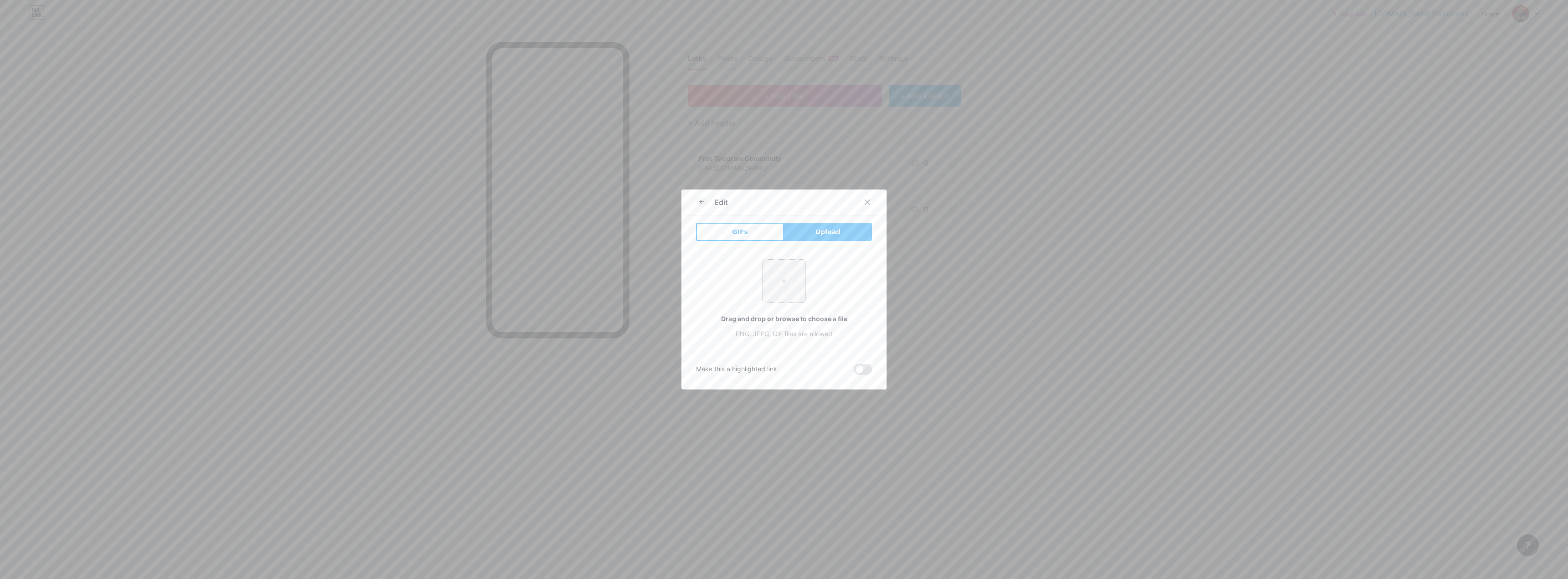
click at [788, 283] on input "file" at bounding box center [784, 281] width 43 height 43
type input "C:\fakepath\Logo-Youtube-PNG-Images.png"
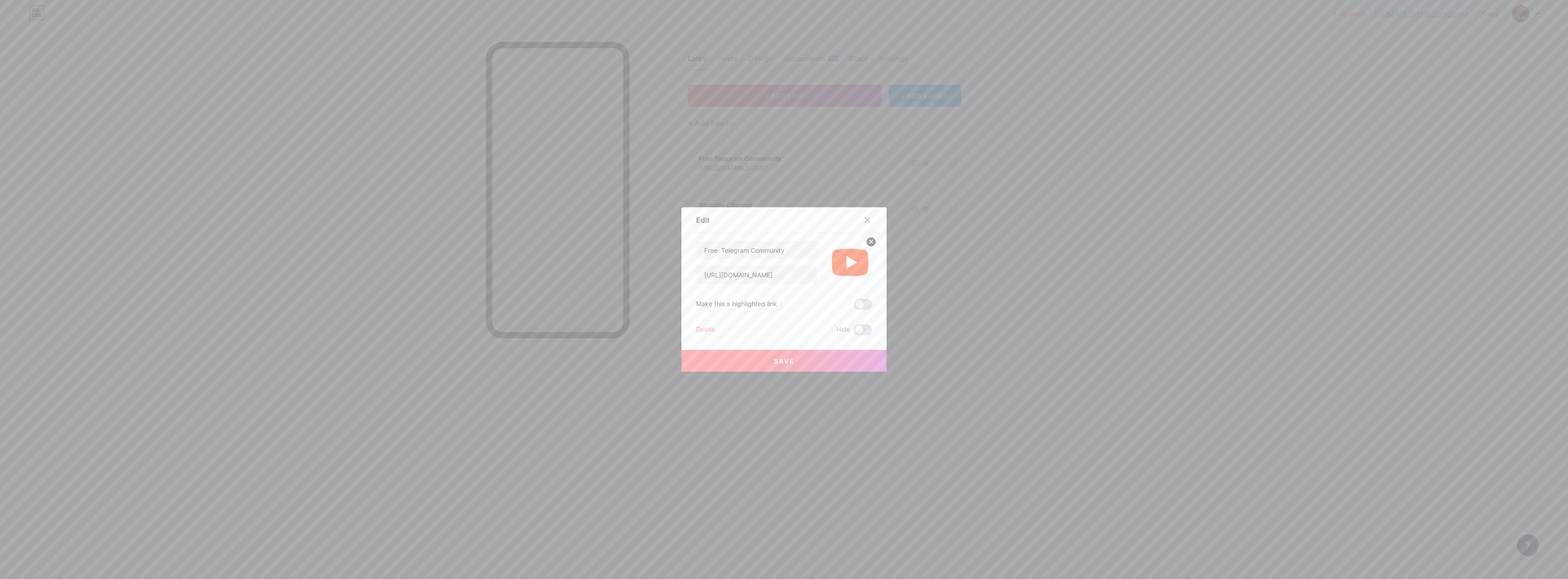
click at [872, 241] on circle at bounding box center [871, 241] width 10 height 10
click at [854, 259] on icon at bounding box center [850, 257] width 18 height 17
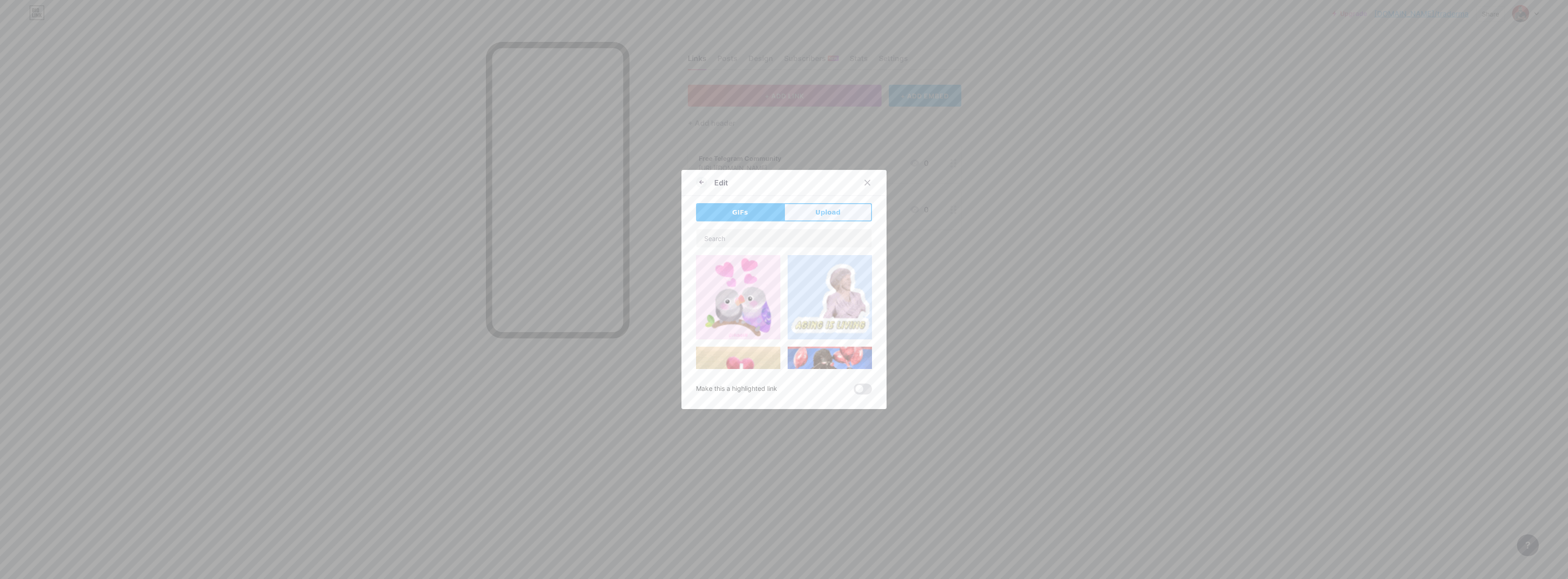
click at [798, 212] on button "Upload" at bounding box center [828, 212] width 88 height 18
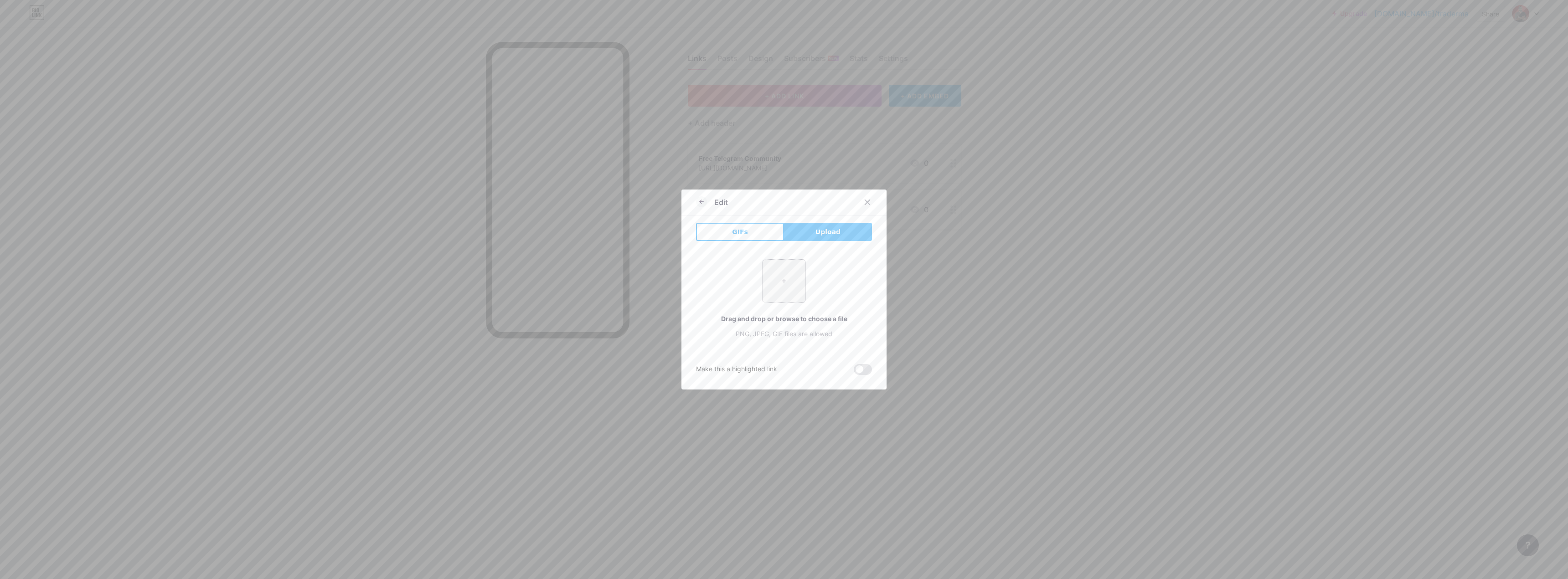
click at [783, 289] on input "file" at bounding box center [784, 281] width 43 height 43
type input "C:\fakepath\Telegram-Logo-Icon-Messaging-App-86.png"
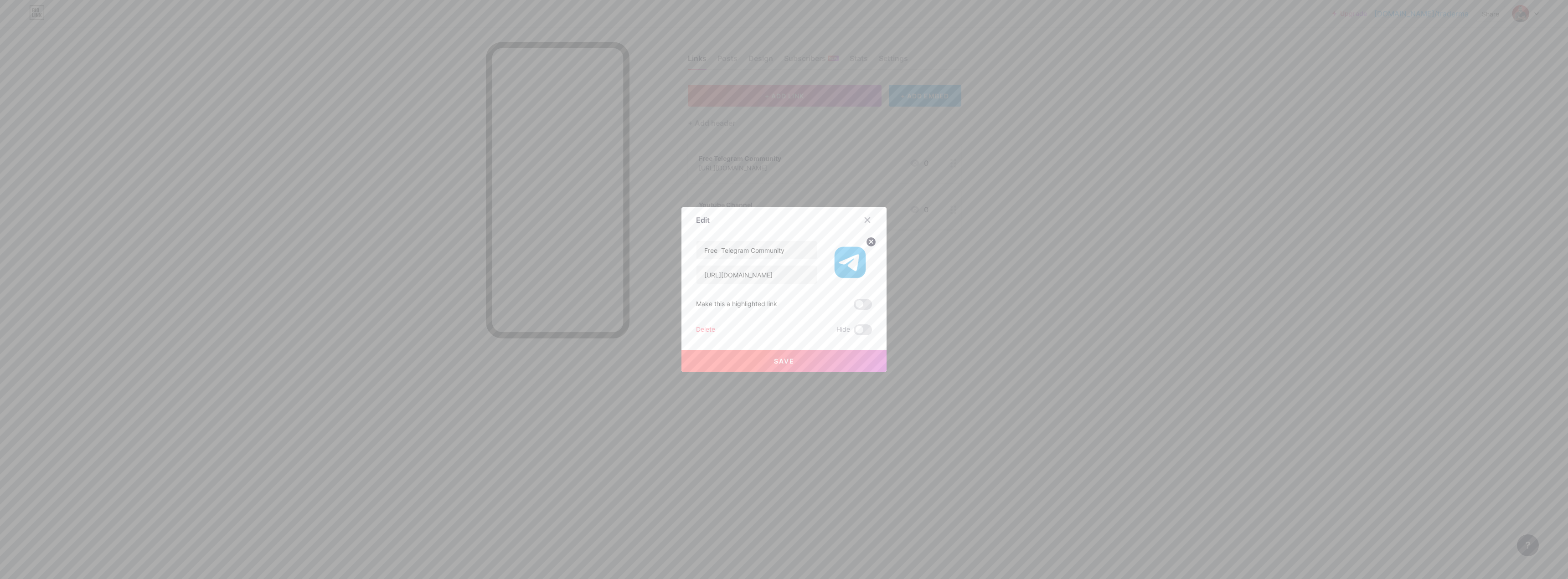
click at [774, 360] on span "Save" at bounding box center [785, 361] width 21 height 8
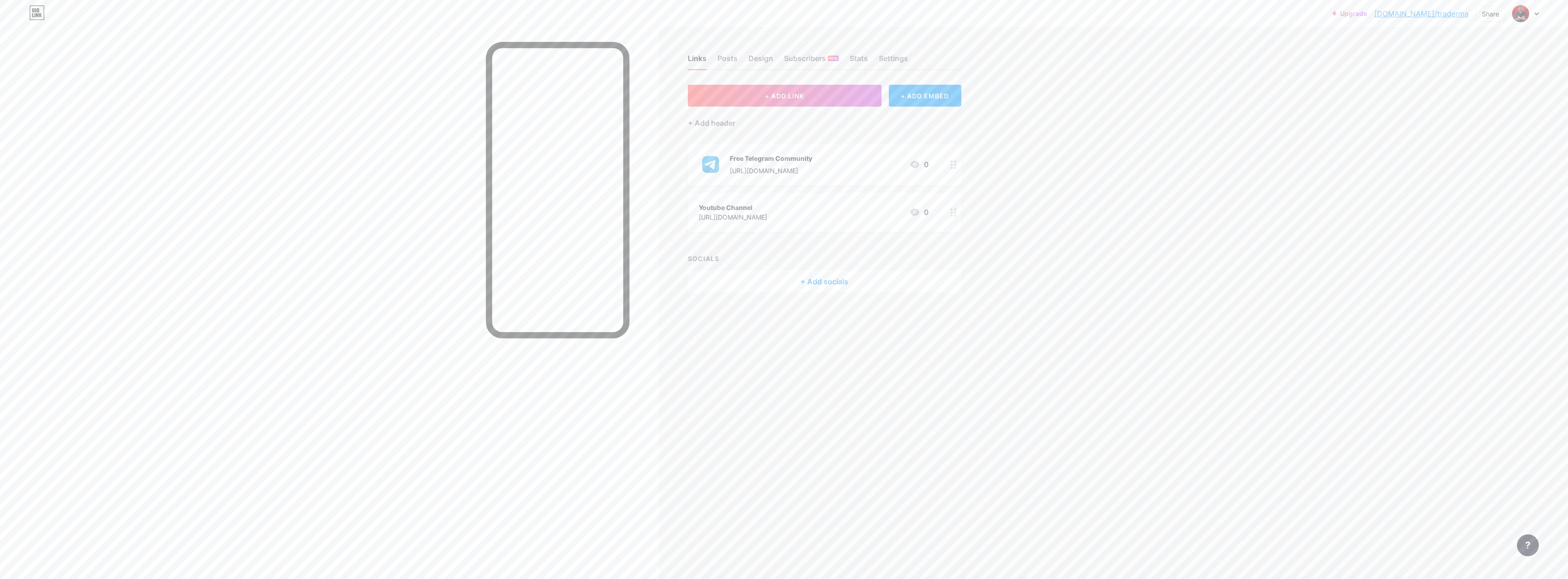
click at [767, 213] on div "[URL][DOMAIN_NAME]" at bounding box center [733, 217] width 68 height 10
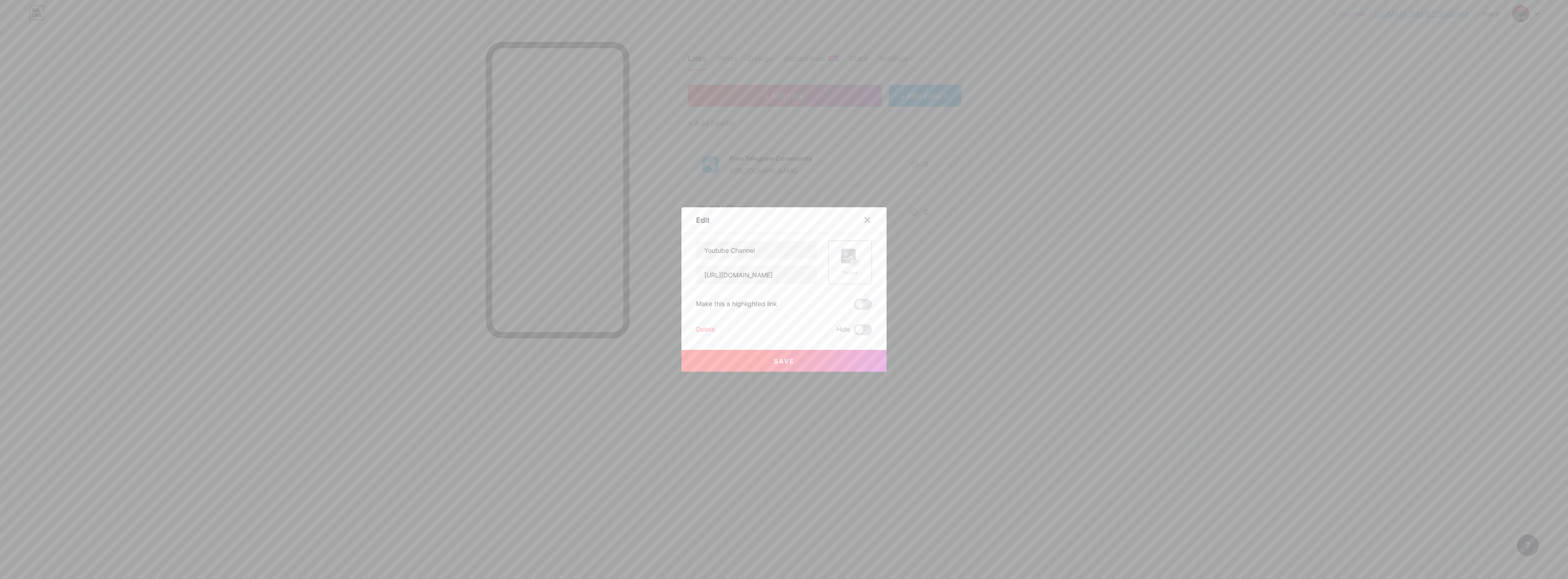
click at [844, 274] on div "Picture" at bounding box center [850, 272] width 18 height 7
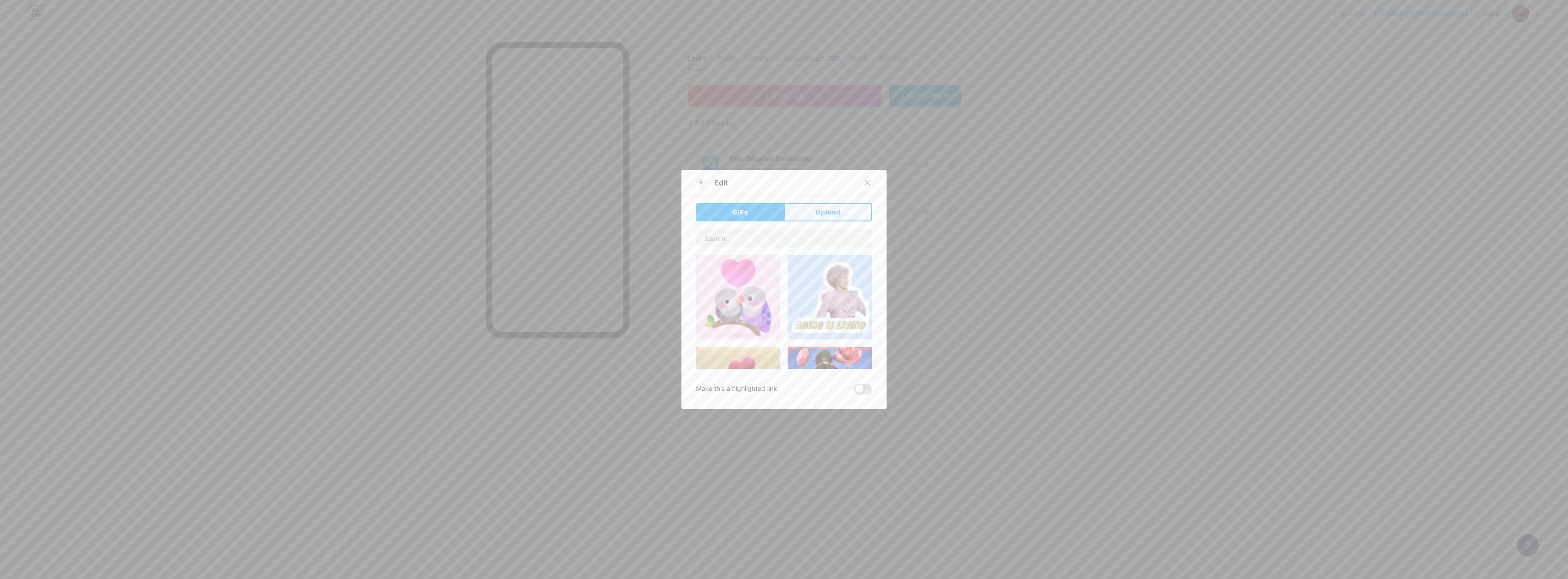
click at [831, 217] on span "Upload" at bounding box center [828, 212] width 25 height 10
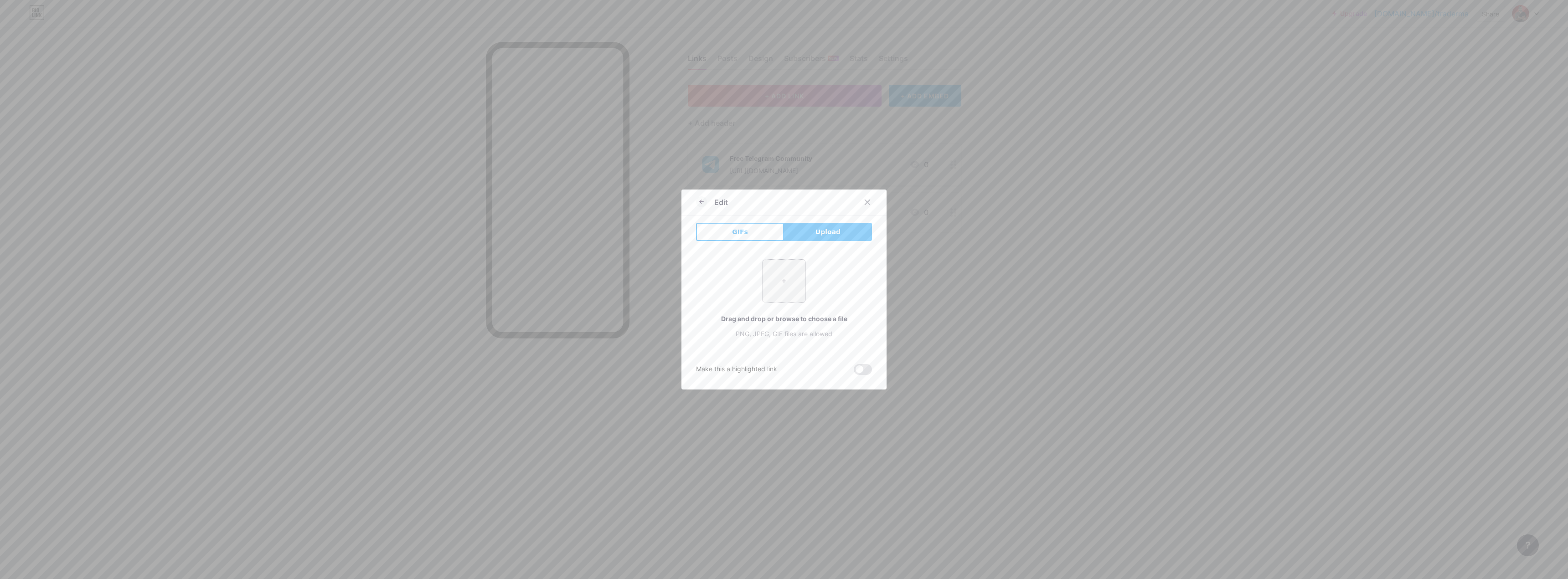
click at [764, 277] on input "file" at bounding box center [784, 281] width 43 height 43
type input "C:\fakepath\Logo-Youtube-PNG-Images.png"
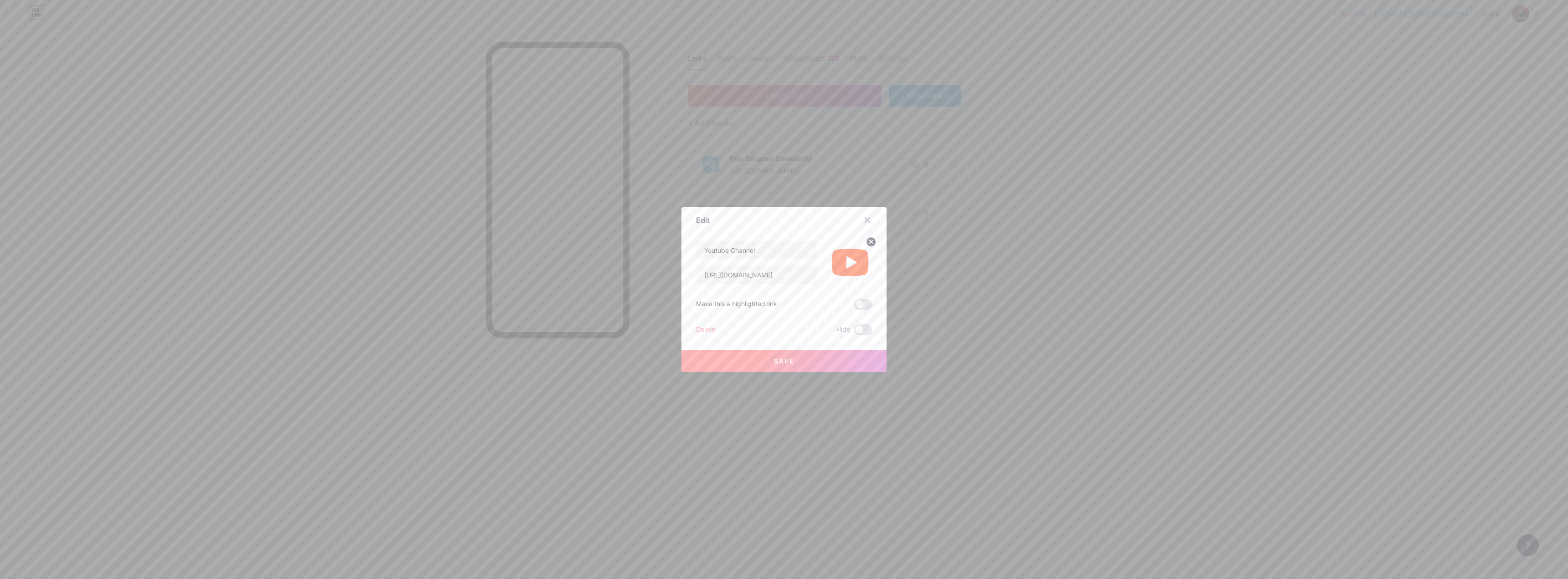
click at [789, 357] on span "Save" at bounding box center [785, 361] width 21 height 8
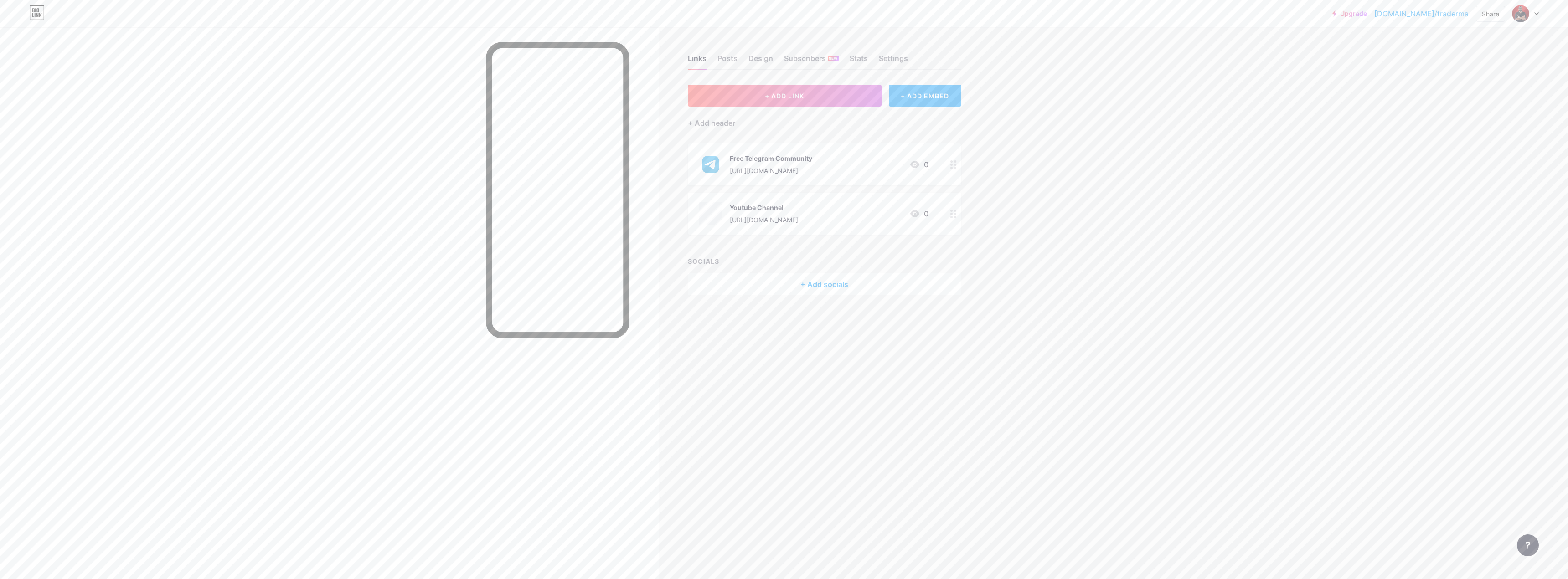
click at [1059, 362] on div "Upgrade [DOMAIN_NAME]/trader... [DOMAIN_NAME]/traderma Share Switch accounts Ma…" at bounding box center [784, 290] width 1568 height 579
click at [1122, 327] on div "Upgrade [DOMAIN_NAME]/trader... [DOMAIN_NAME]/traderma Share Switch accounts Ma…" at bounding box center [784, 290] width 1568 height 579
click at [753, 54] on div "Design" at bounding box center [761, 61] width 24 height 16
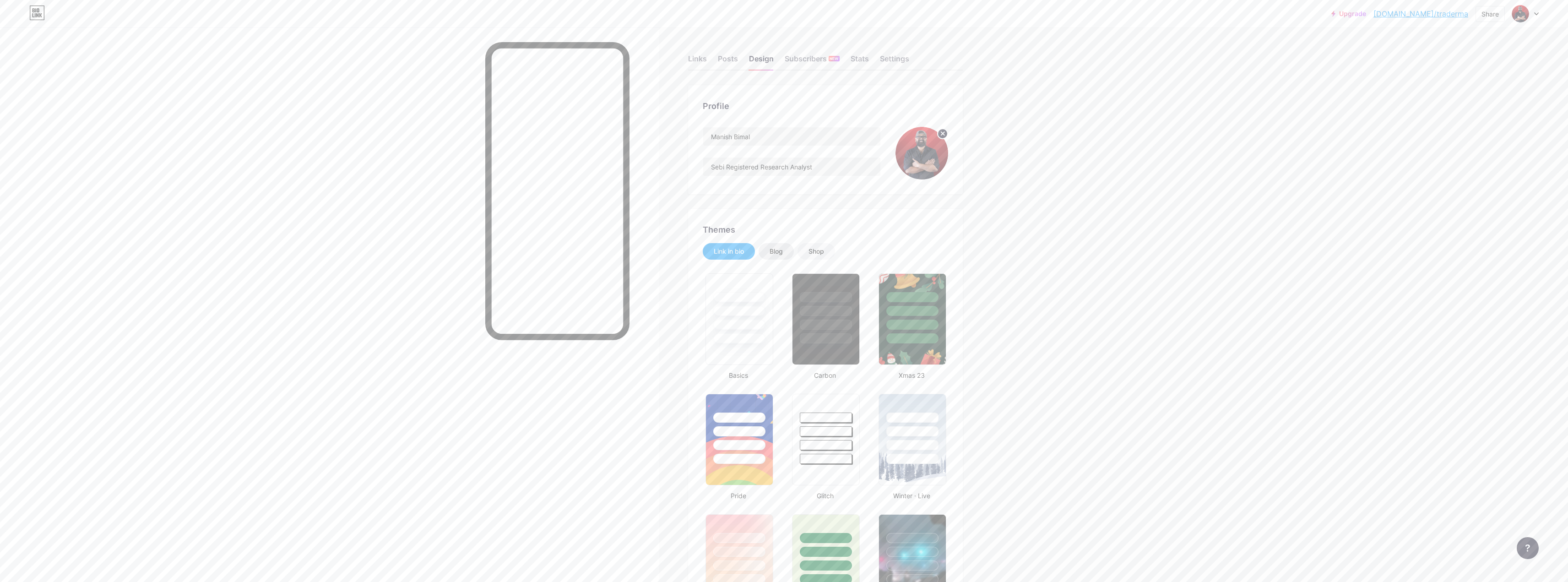
click at [776, 254] on div "Blog" at bounding box center [776, 251] width 13 height 9
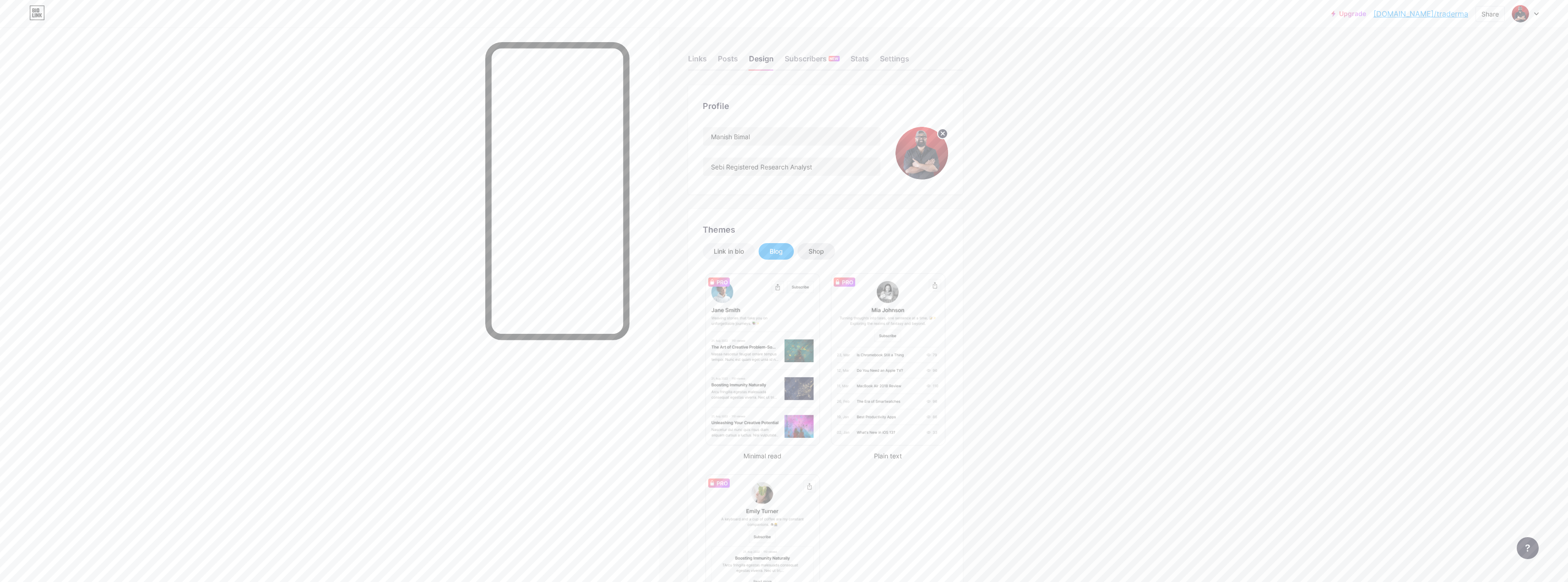
click at [820, 248] on div "Shop" at bounding box center [815, 251] width 15 height 9
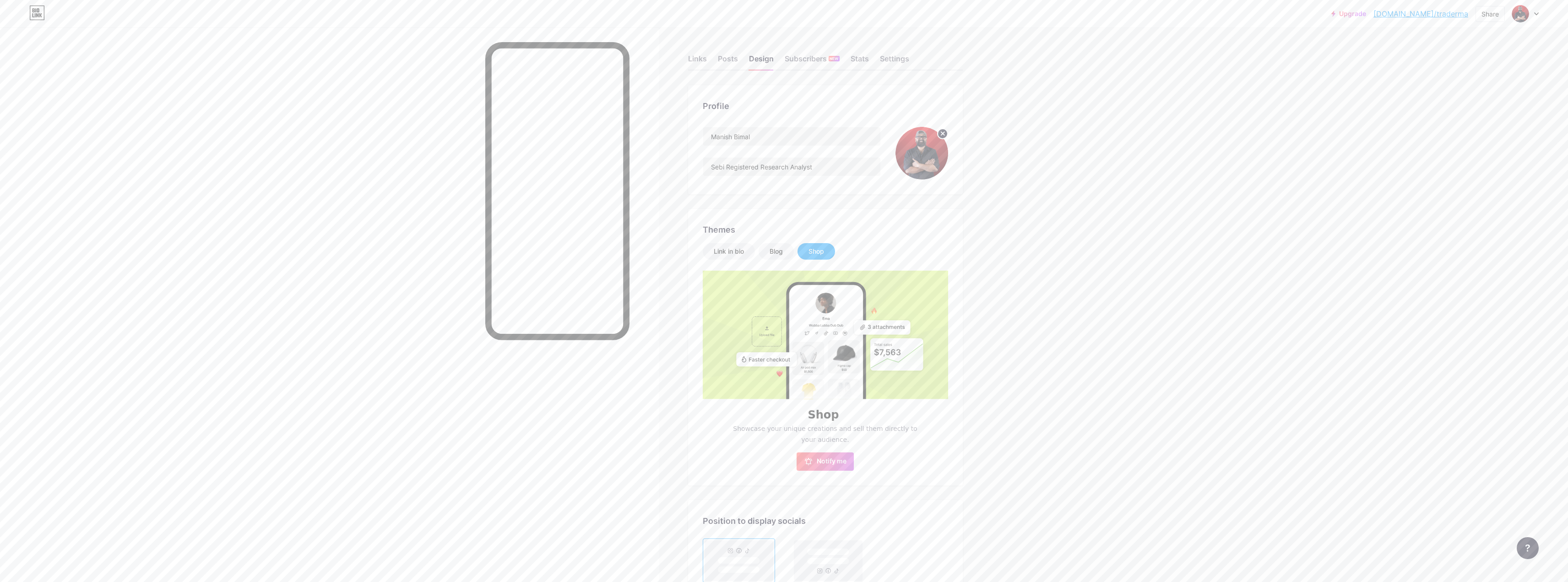
click at [820, 249] on div "Shop" at bounding box center [815, 251] width 15 height 9
click at [724, 252] on div "Link in bio" at bounding box center [728, 251] width 30 height 9
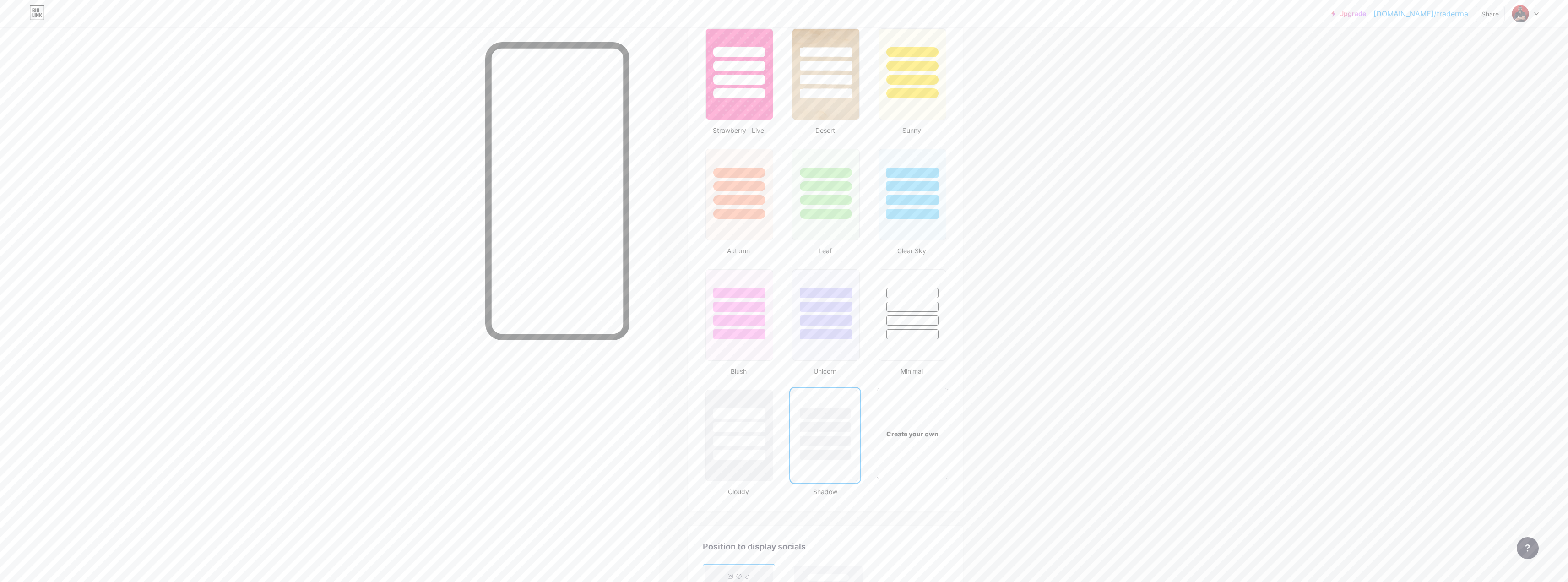
scroll to position [824, 0]
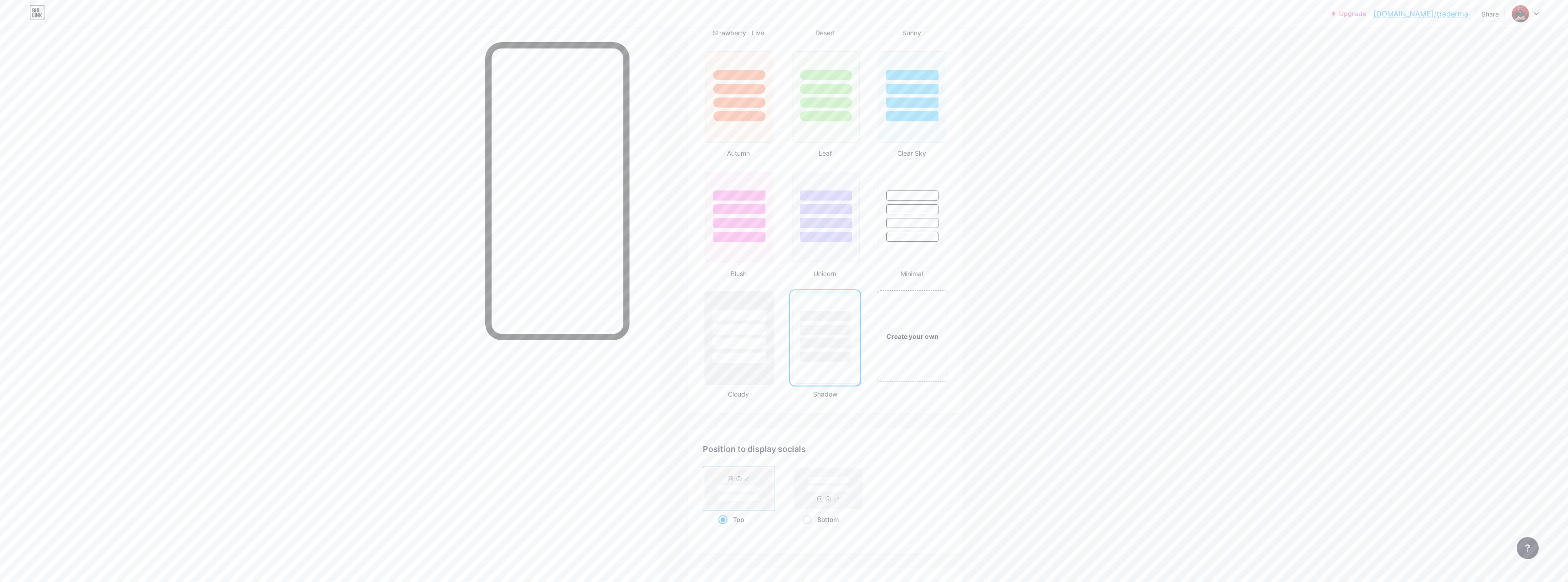
click at [746, 356] on div at bounding box center [739, 358] width 54 height 10
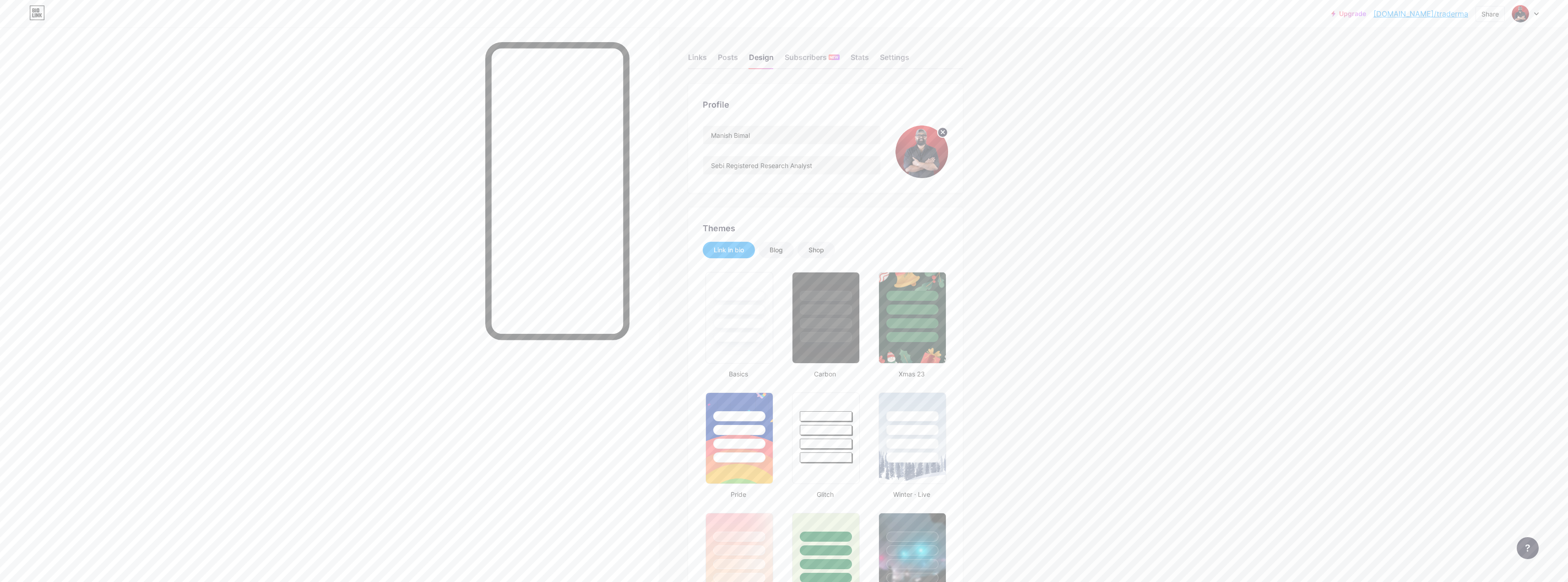
scroll to position [0, 0]
click at [1455, 13] on link "[DOMAIN_NAME]/traderma" at bounding box center [1421, 13] width 95 height 11
